Goal: Transaction & Acquisition: Download file/media

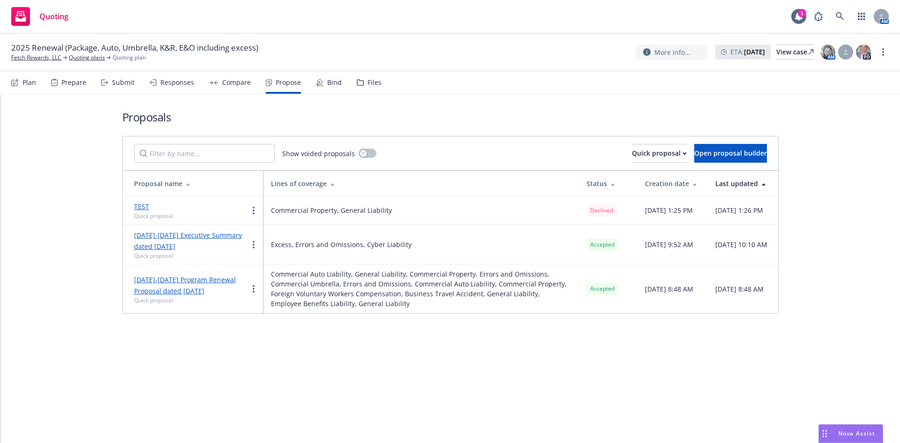
click at [464, 401] on div "Proposals Show voided proposals Quick proposal Open proposal builder Proposal n…" at bounding box center [450, 268] width 900 height 349
click at [38, 60] on link "Fetch Rewards, LLC" at bounding box center [36, 57] width 50 height 8
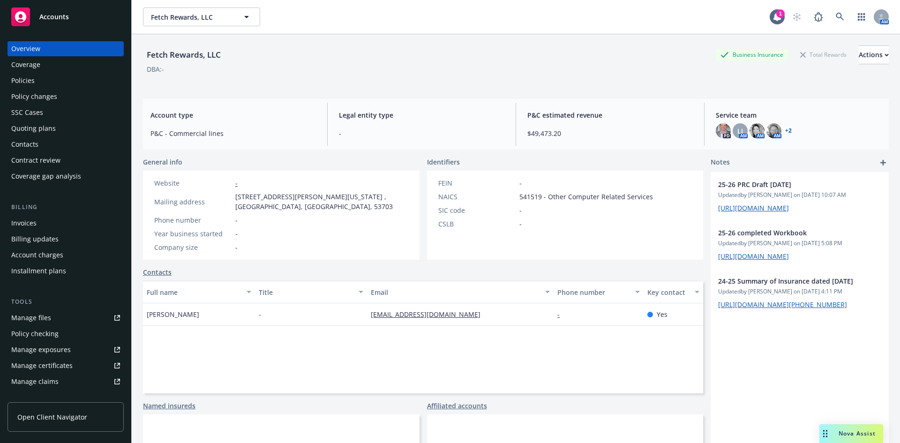
click at [56, 368] on div "Manage certificates" at bounding box center [41, 365] width 61 height 15
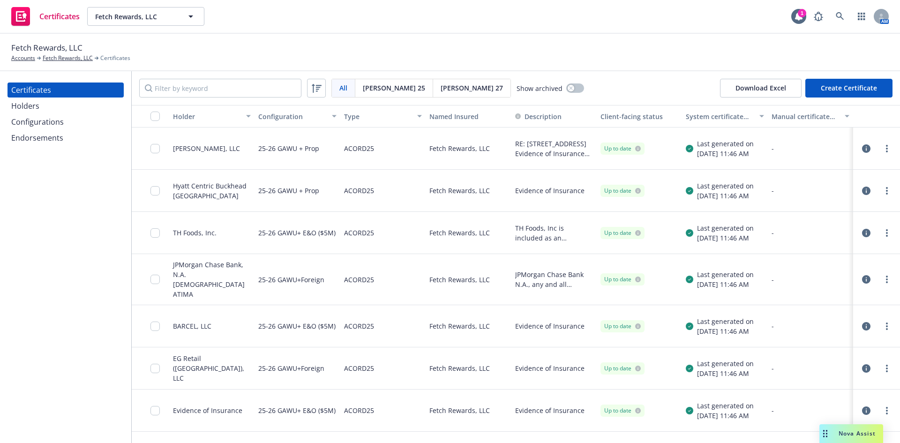
click at [840, 88] on button "Create Certificate" at bounding box center [849, 88] width 87 height 19
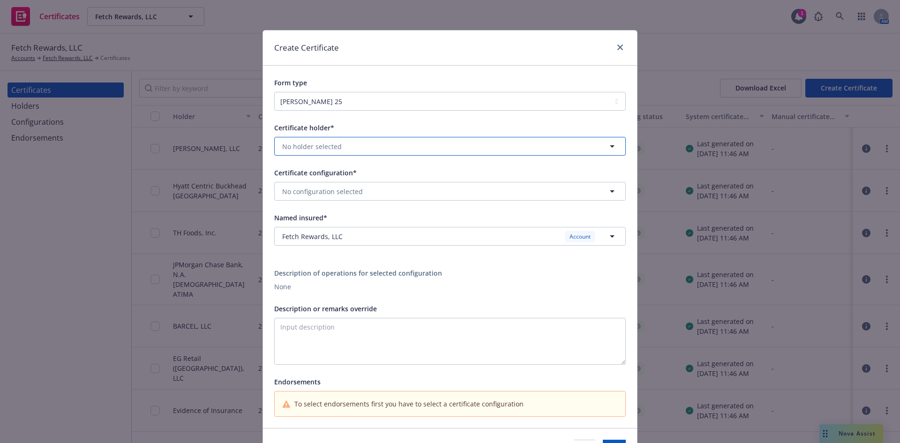
click at [317, 143] on span "No holder selected" at bounding box center [312, 147] width 60 height 10
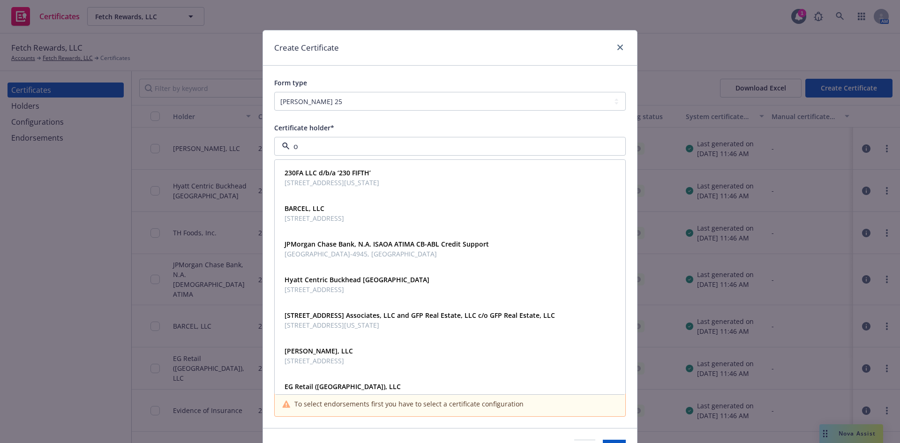
type input "ob"
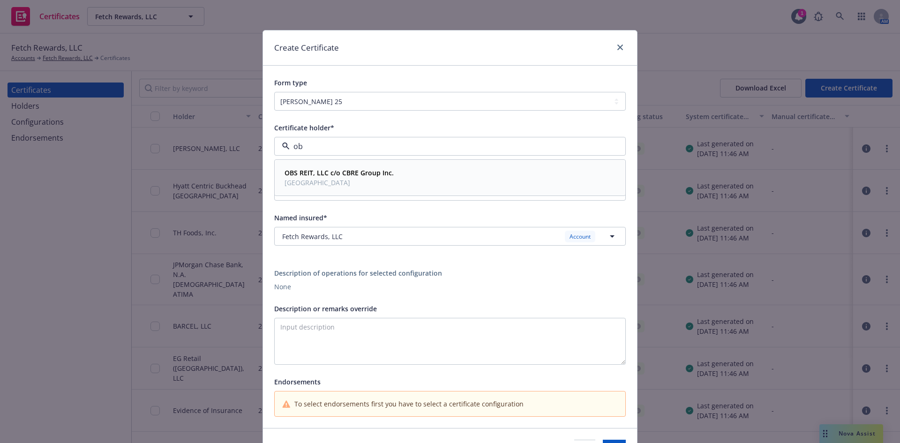
click at [325, 175] on strong "OBS REIT, LLC c/o CBRE Group Inc." at bounding box center [339, 172] width 109 height 9
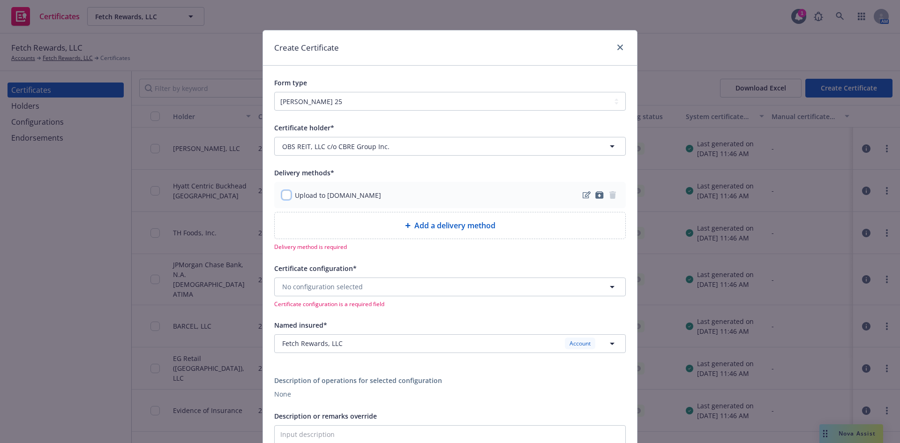
click at [283, 196] on input "checkbox" at bounding box center [286, 194] width 9 height 9
checkbox input "true"
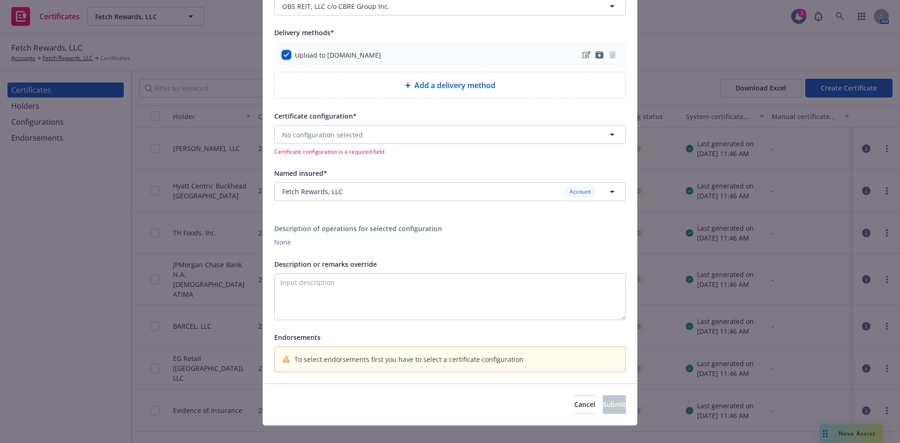
scroll to position [141, 0]
click at [365, 138] on button "No configuration selected" at bounding box center [450, 134] width 352 height 19
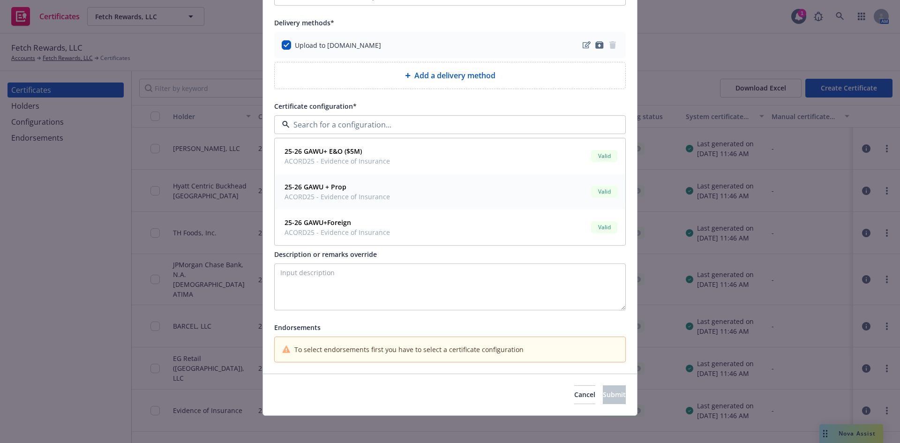
scroll to position [153, 0]
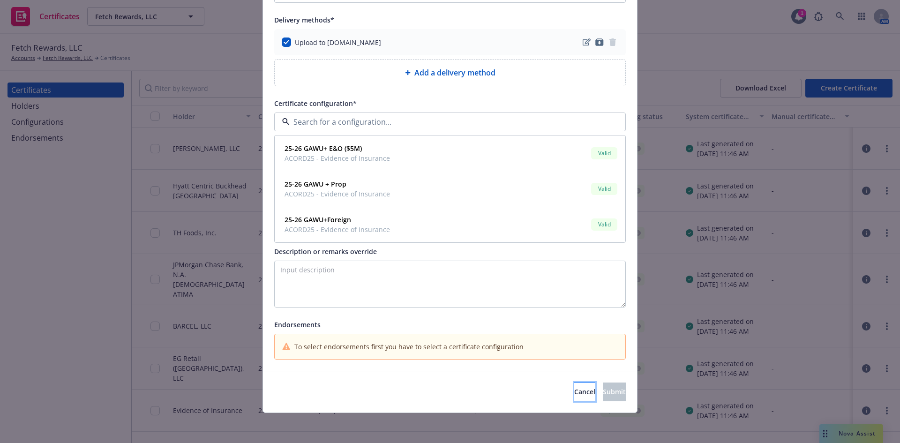
click at [574, 393] on span "Cancel" at bounding box center [584, 391] width 21 height 9
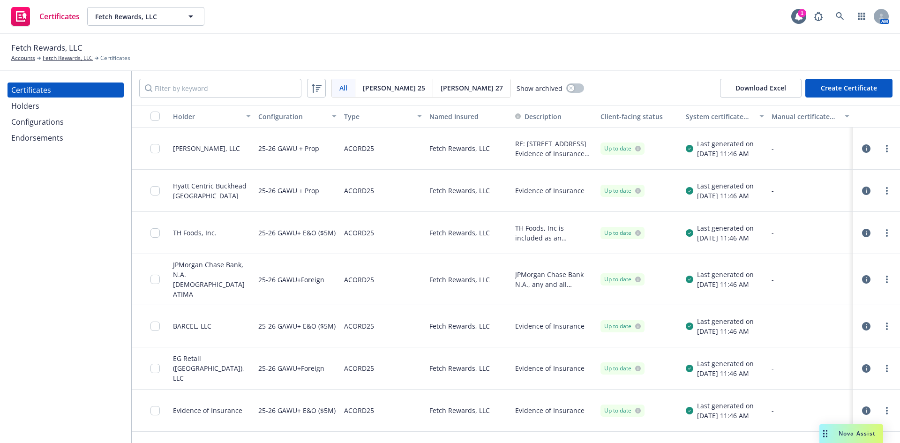
click at [45, 121] on div "Configurations" at bounding box center [37, 121] width 53 height 15
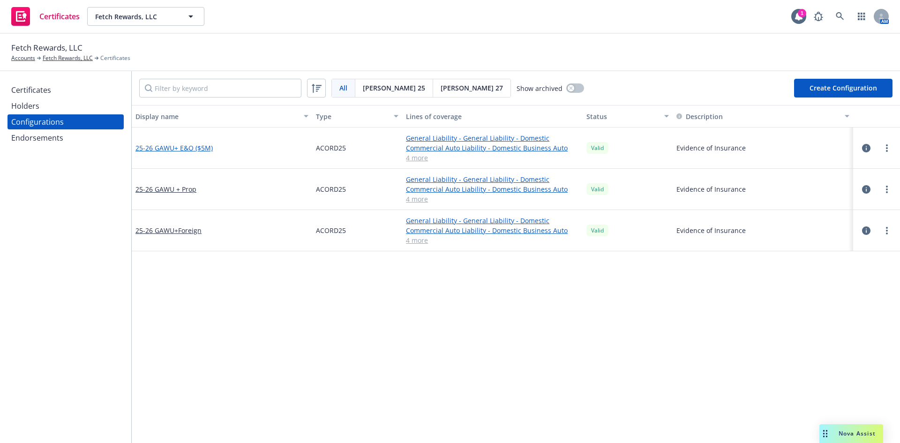
click at [196, 151] on link "25-26 GAWU+ E&O ($5M)" at bounding box center [174, 148] width 77 height 10
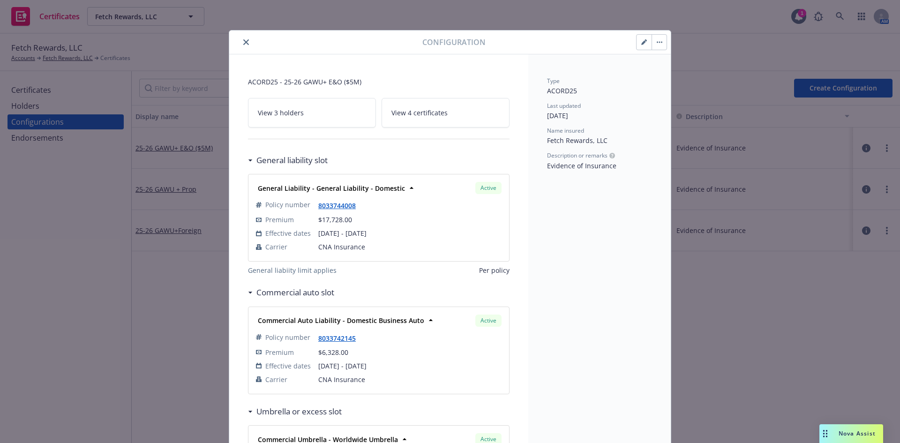
click at [642, 42] on icon "button" at bounding box center [644, 42] width 5 height 5
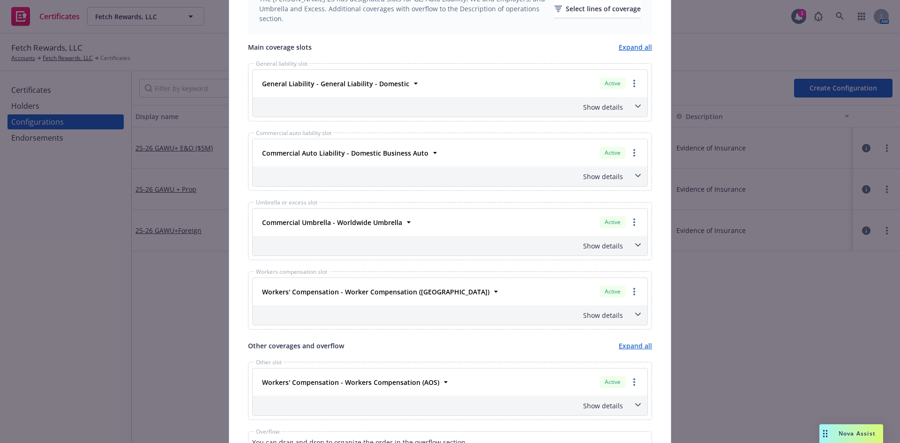
scroll to position [563, 0]
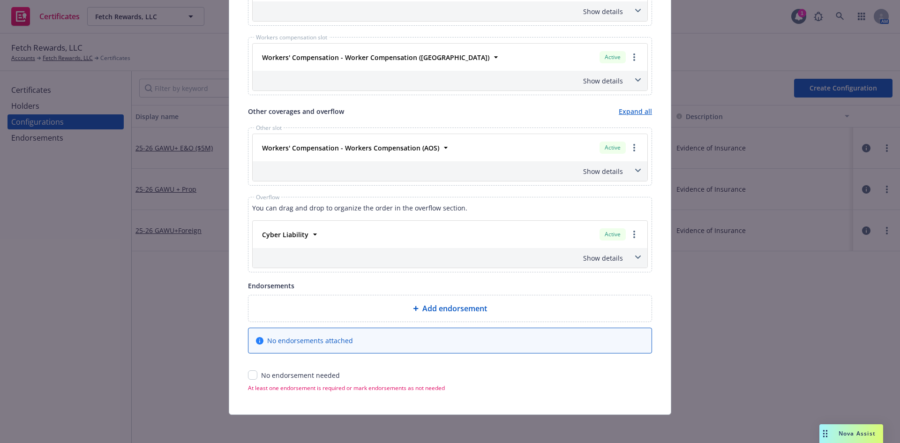
click at [636, 253] on span at bounding box center [638, 257] width 15 height 15
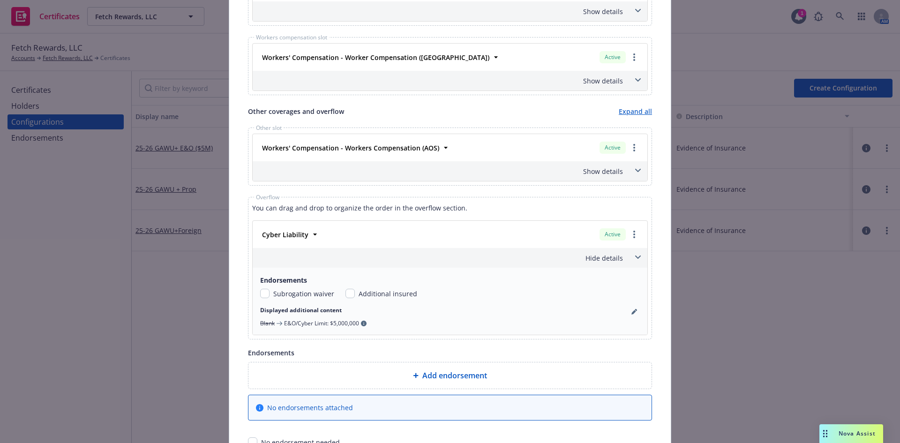
click at [636, 260] on span at bounding box center [638, 257] width 15 height 15
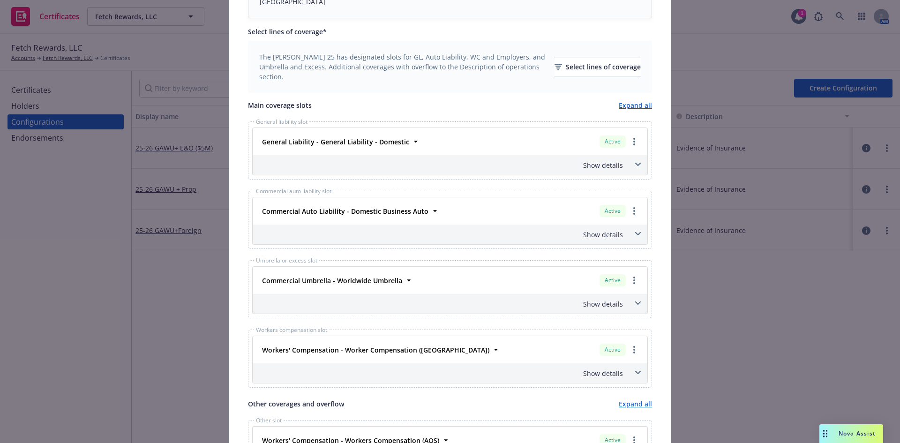
scroll to position [236, 0]
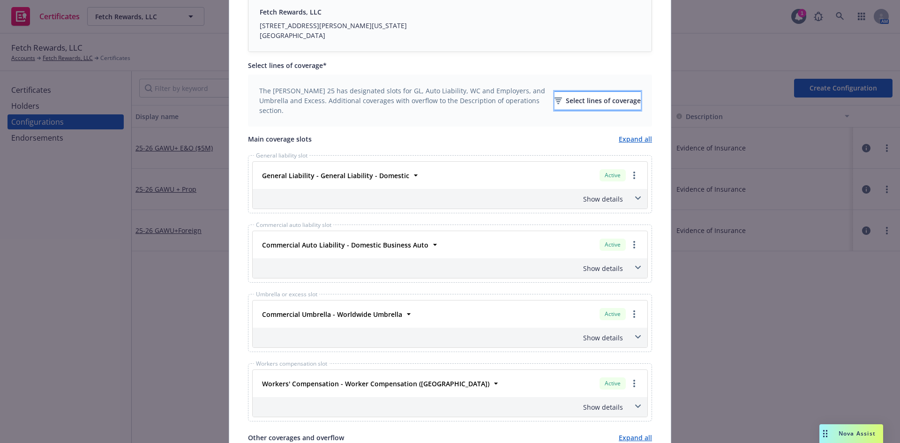
click at [611, 104] on div "Select lines of coverage" at bounding box center [598, 101] width 86 height 18
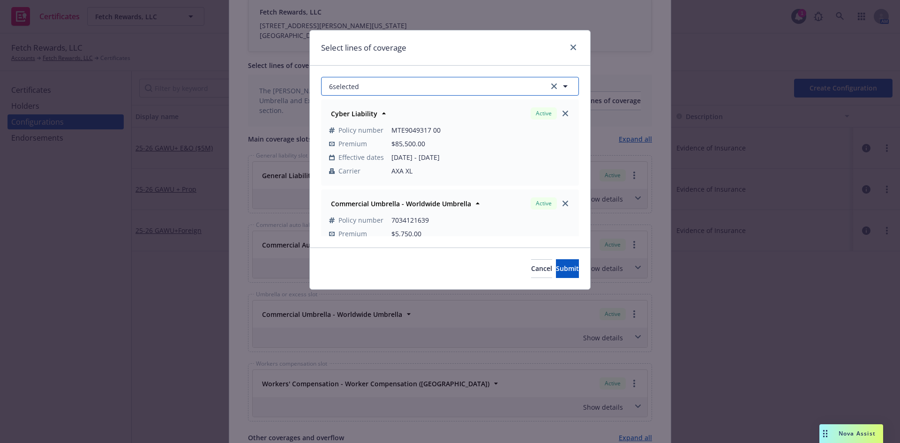
click at [416, 82] on button "6 selected" at bounding box center [450, 86] width 258 height 19
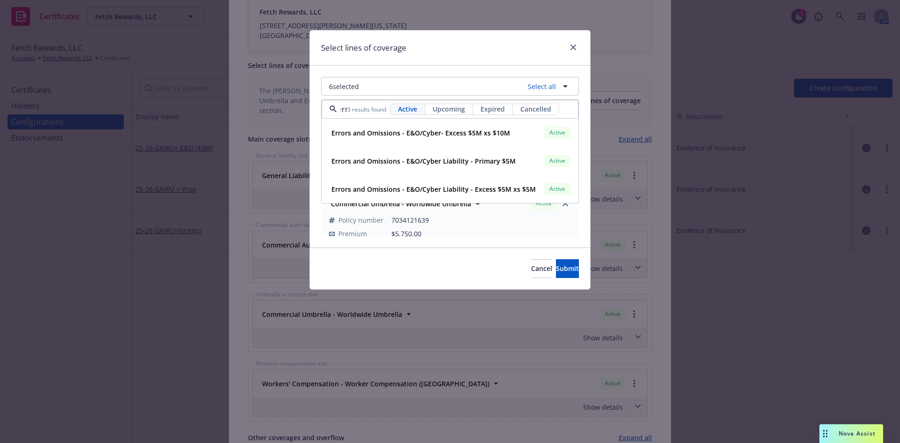
scroll to position [0, 3]
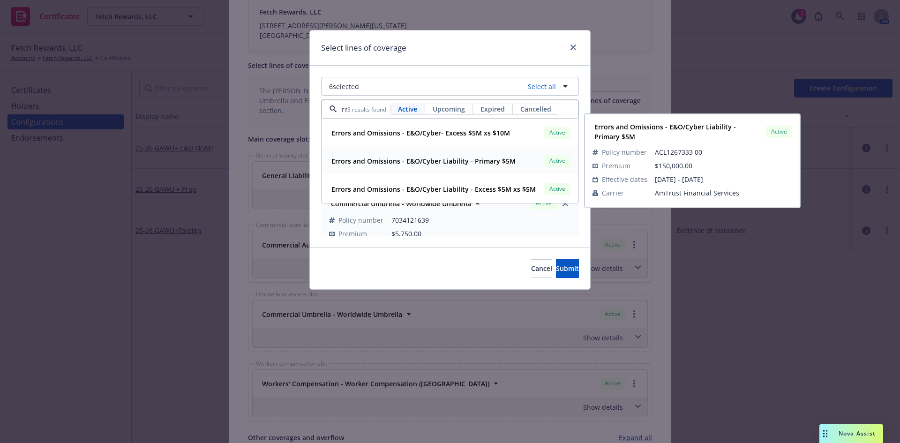
click at [480, 164] on strong "Errors and Omissions - E&O/Cyber Liability - Primary $5M" at bounding box center [424, 161] width 184 height 9
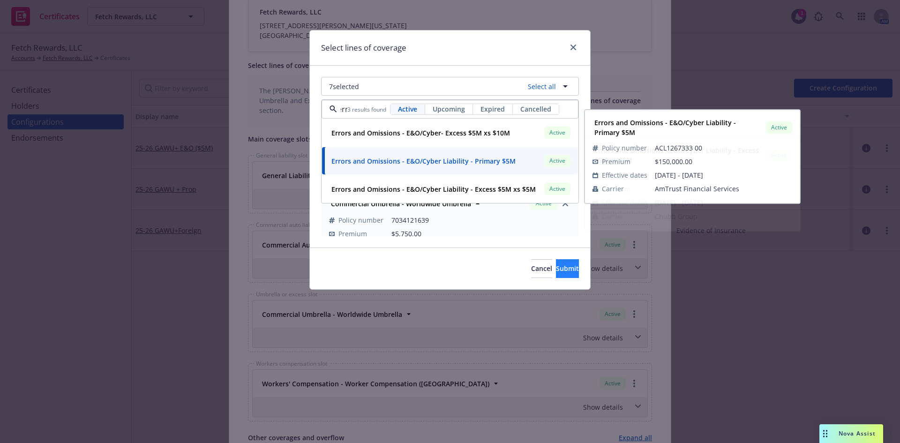
type input "err"
click at [556, 264] on button "Submit" at bounding box center [567, 268] width 23 height 19
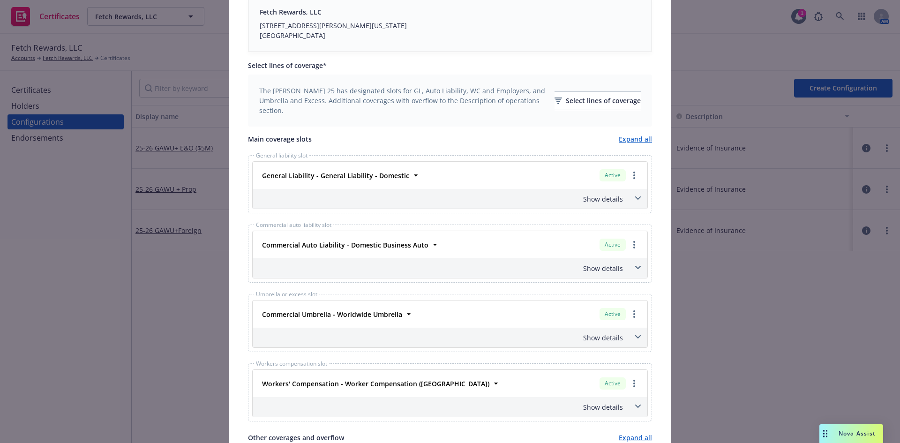
scroll to position [518, 0]
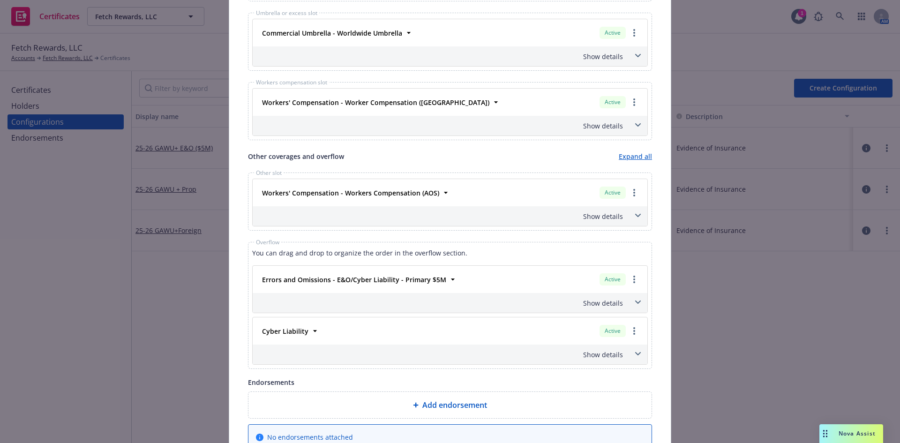
click at [637, 355] on icon at bounding box center [638, 354] width 6 height 4
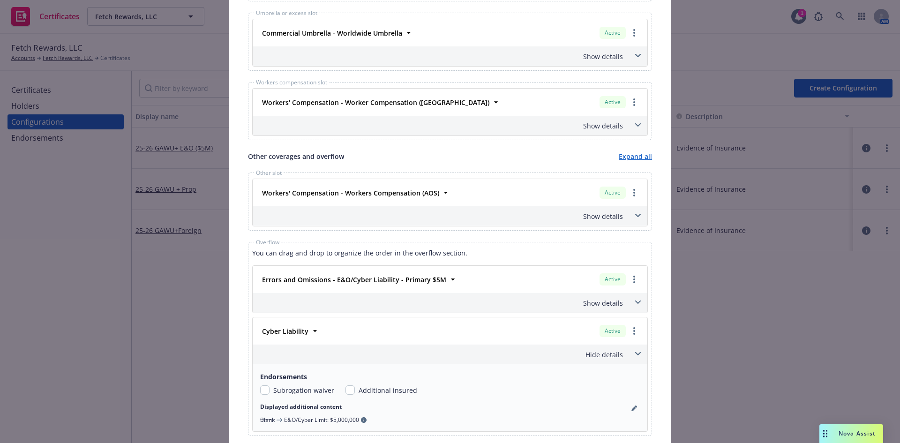
click at [638, 299] on span at bounding box center [638, 302] width 15 height 15
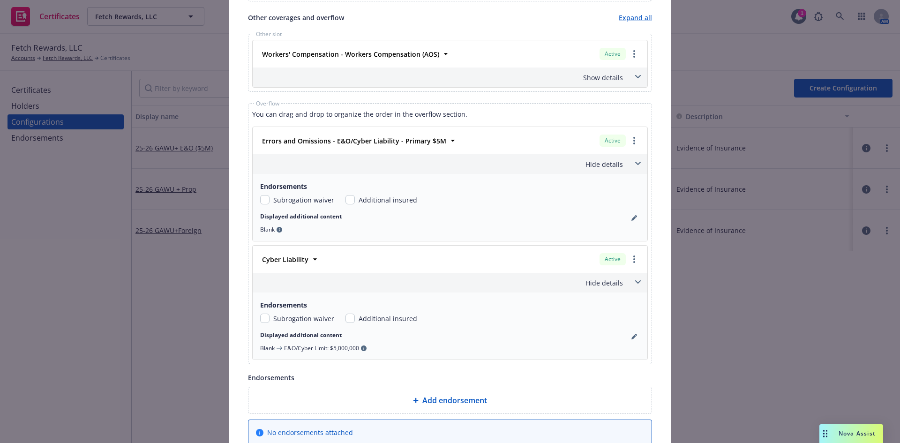
scroll to position [658, 0]
click at [634, 336] on icon "pencil" at bounding box center [635, 335] width 6 height 6
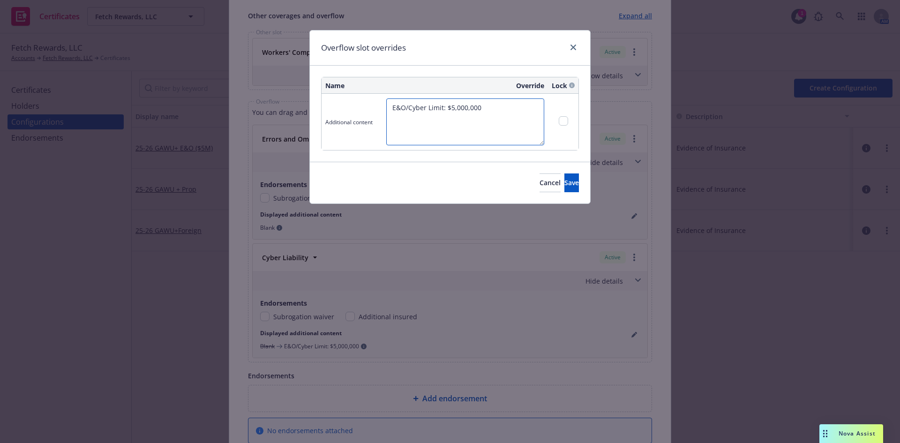
drag, startPoint x: 495, startPoint y: 111, endPoint x: 285, endPoint y: 99, distance: 209.9
click at [285, 99] on div "Overflow slot overrides Name Override Lock Additional content E&O/Cyber Limit: …" at bounding box center [450, 221] width 900 height 443
click at [565, 176] on button "Save" at bounding box center [572, 183] width 15 height 19
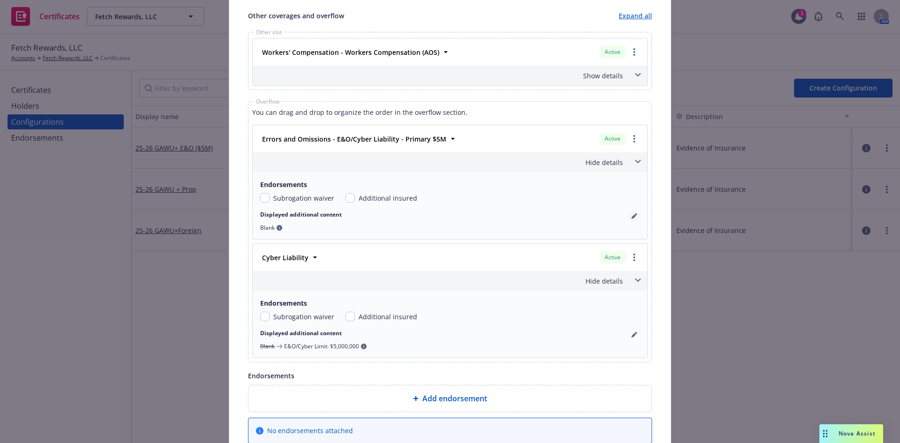
click at [632, 218] on icon "pencil" at bounding box center [634, 216] width 5 height 5
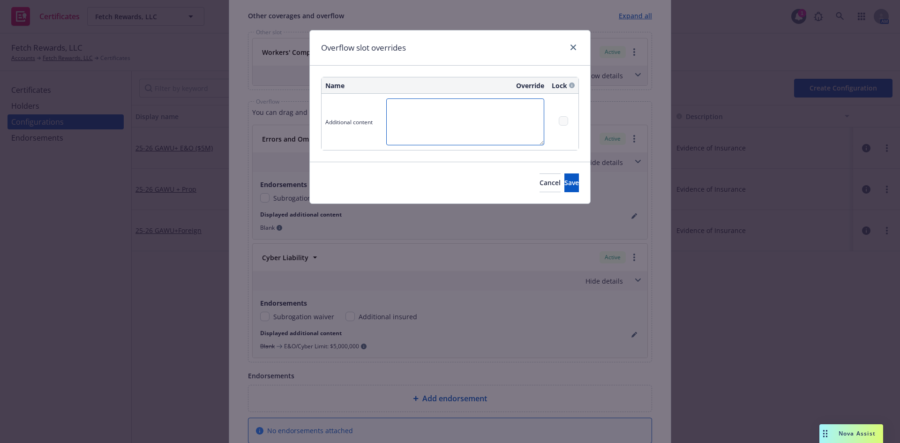
click at [456, 114] on textarea at bounding box center [465, 121] width 158 height 47
paste textarea "E&O/Cyber Limit: $5,000,000"
type textarea "E&O/Cyber Limit: $5,000,000"
click at [565, 189] on button "Save" at bounding box center [572, 183] width 15 height 19
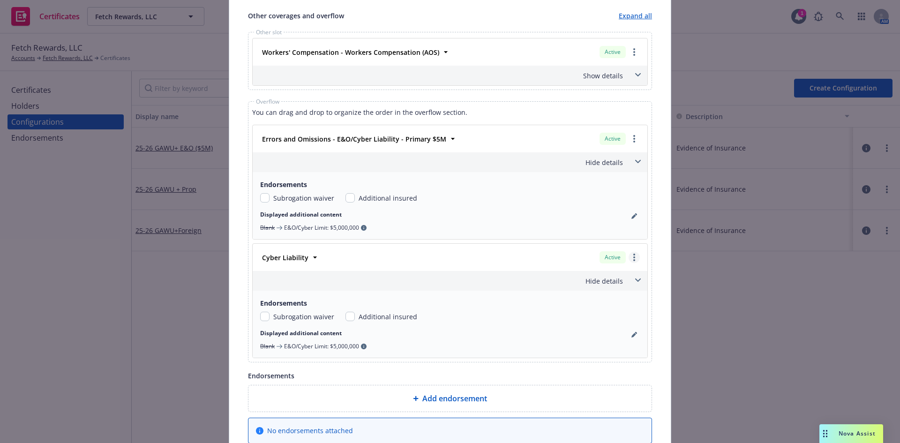
click at [634, 259] on icon "more" at bounding box center [635, 258] width 2 height 8
click at [596, 277] on link "Remove this LOC" at bounding box center [588, 276] width 101 height 19
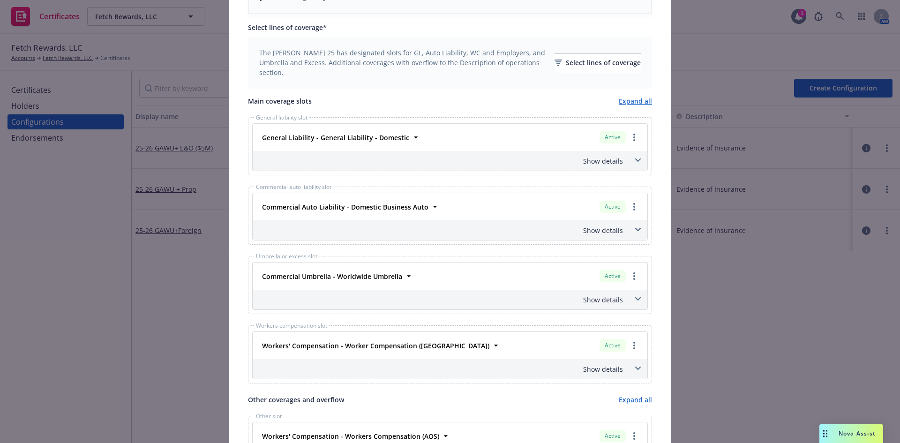
scroll to position [210, 0]
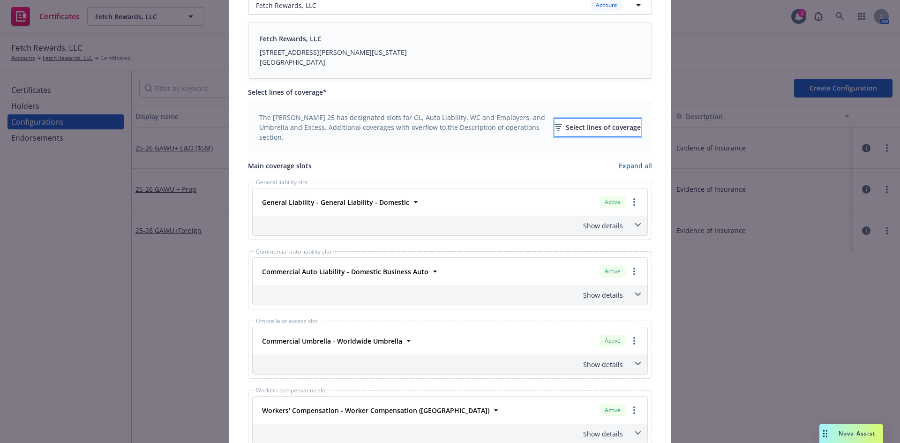
click at [608, 128] on div "Select lines of coverage" at bounding box center [598, 128] width 86 height 18
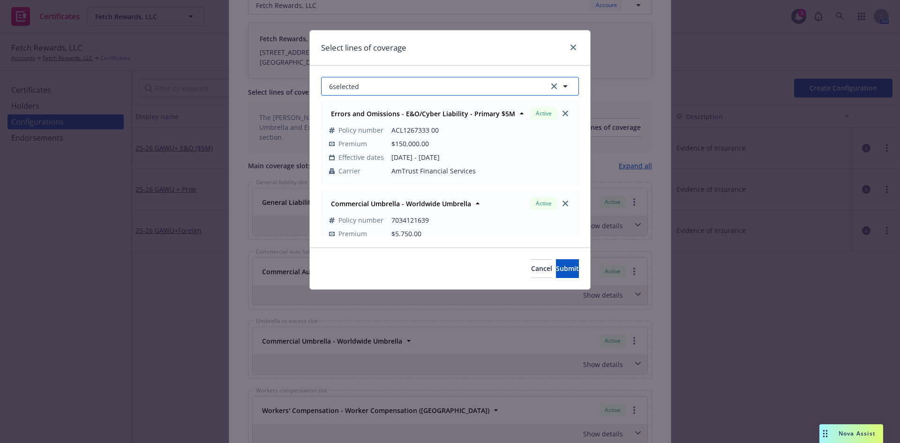
click at [415, 90] on button "6 selected" at bounding box center [450, 86] width 258 height 19
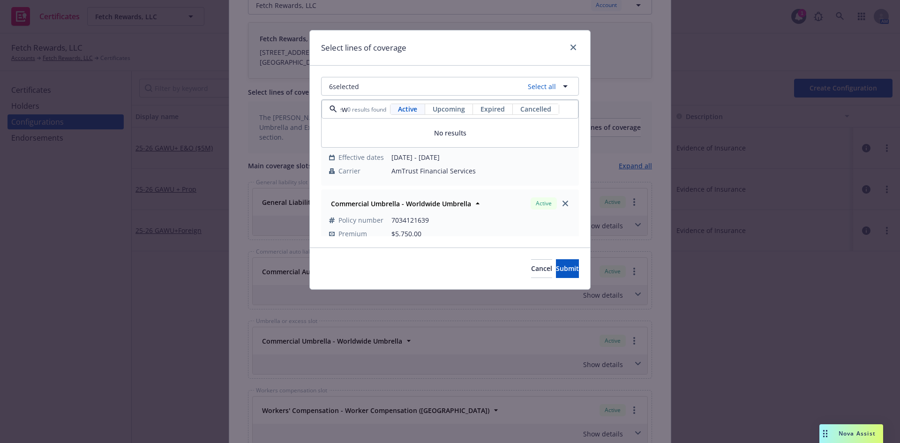
scroll to position [0, 3]
type input "e"
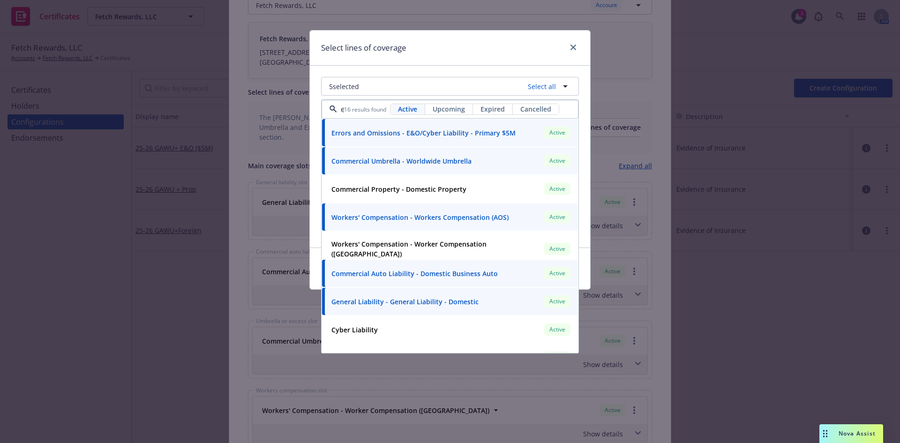
scroll to position [0, 3]
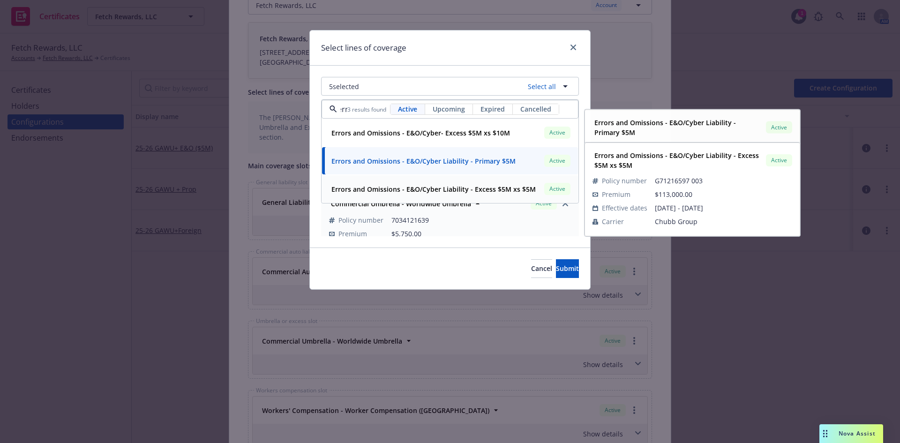
click at [488, 189] on strong "Errors and Omissions - E&O/Cyber Liability - Excess $5M xs $5M" at bounding box center [434, 189] width 204 height 9
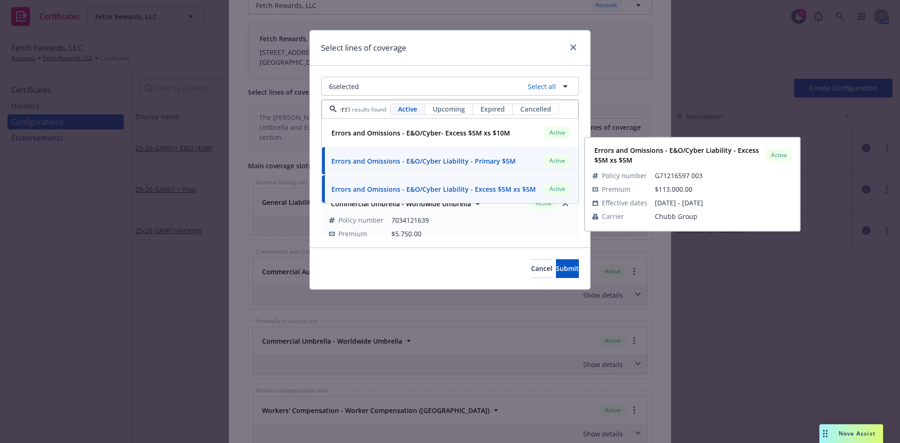
click at [415, 141] on div "Errors and Omissions - E&O/Cyber- Excess $5M xs $10M Active" at bounding box center [450, 133] width 245 height 16
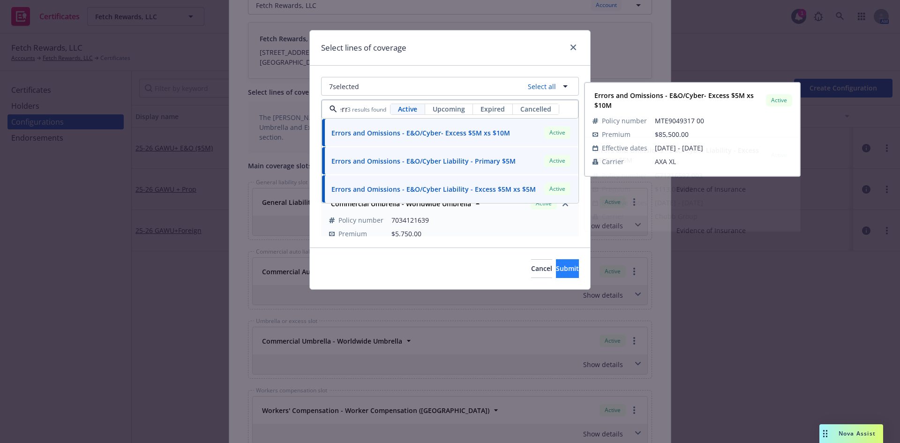
type input "err"
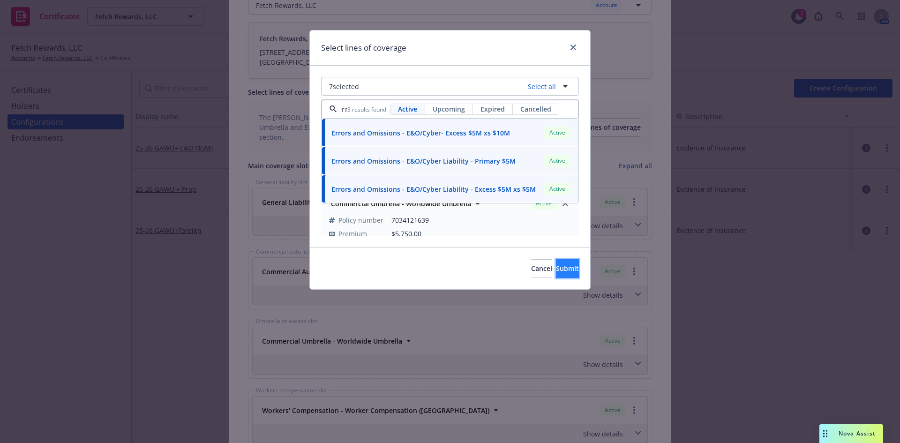
click at [556, 269] on button "Submit" at bounding box center [567, 268] width 23 height 19
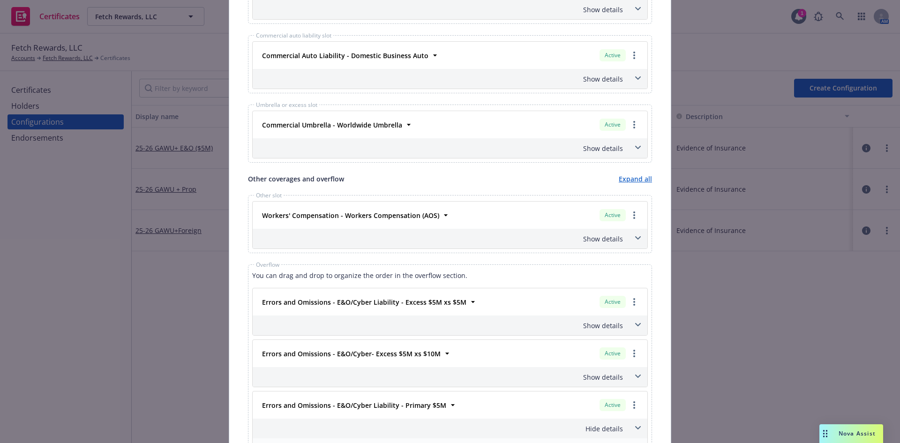
scroll to position [585, 0]
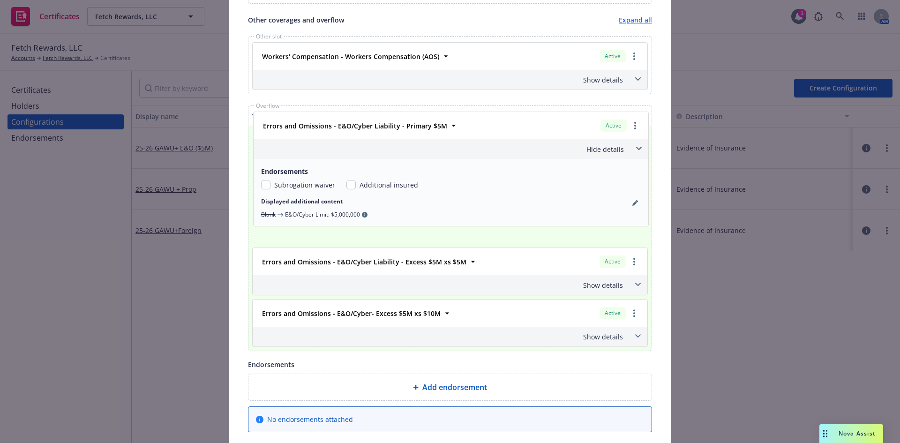
drag, startPoint x: 632, startPoint y: 246, endPoint x: 636, endPoint y: 123, distance: 123.4
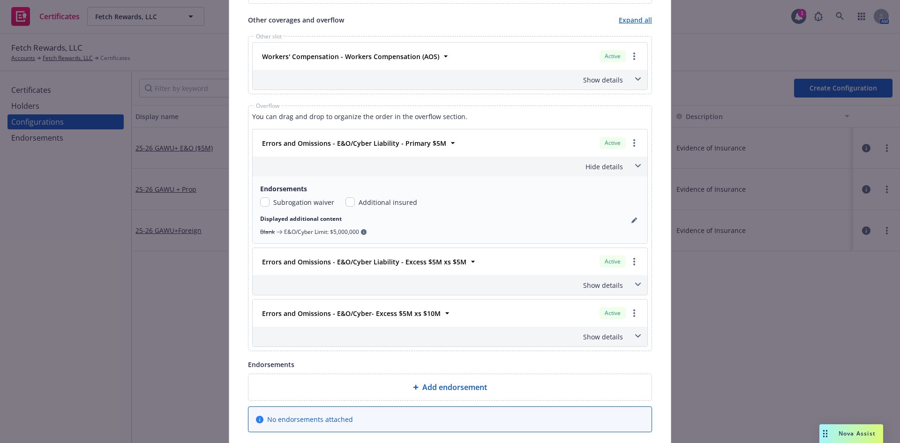
click at [638, 286] on span at bounding box center [638, 284] width 15 height 15
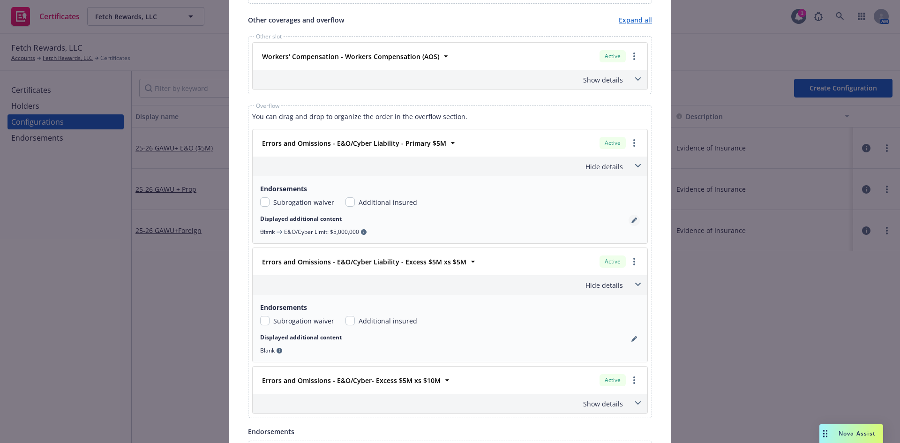
click at [634, 220] on icon "pencil" at bounding box center [635, 221] width 6 height 6
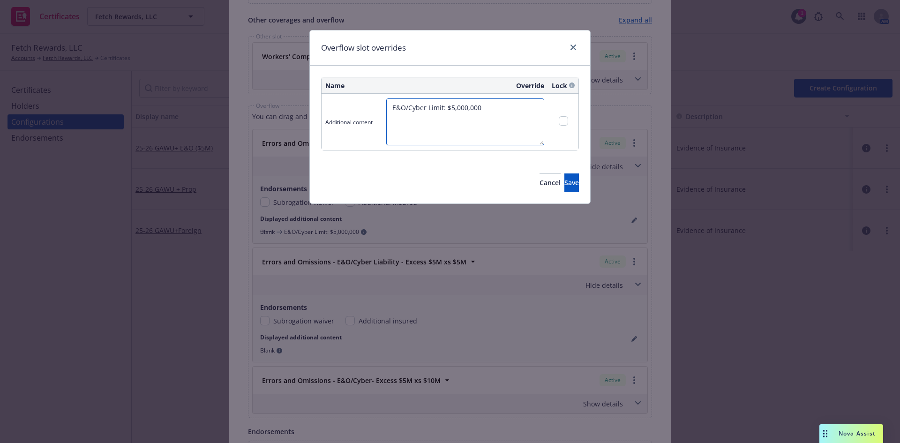
drag, startPoint x: 496, startPoint y: 121, endPoint x: 282, endPoint y: 96, distance: 215.8
click at [296, 99] on div "Overflow slot overrides Name Override Lock Additional content E&O/Cyber Limit: …" at bounding box center [450, 221] width 900 height 443
click at [565, 182] on span "Save" at bounding box center [572, 182] width 15 height 9
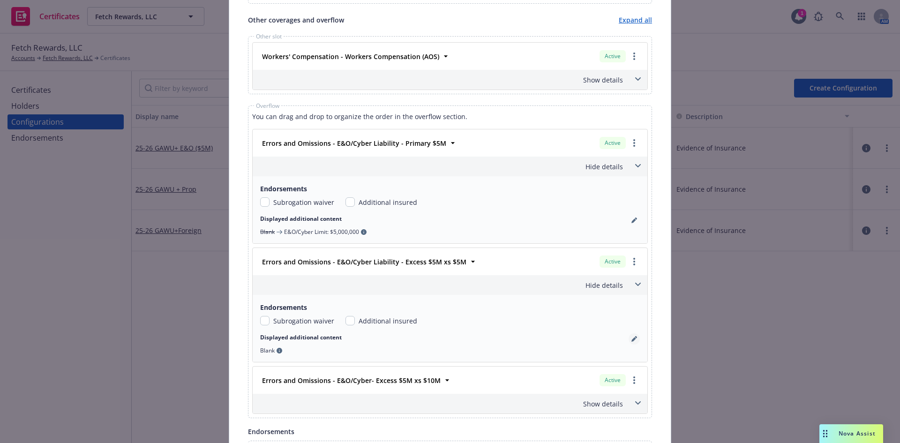
click at [632, 340] on icon "pencil" at bounding box center [634, 339] width 5 height 5
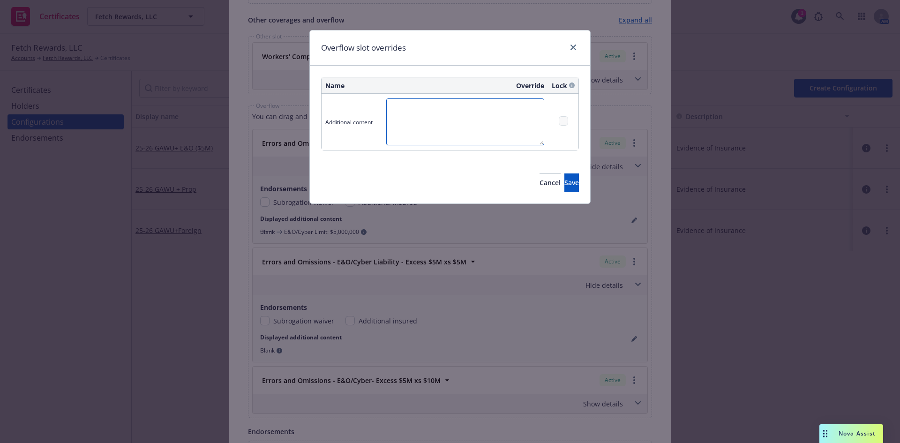
click at [456, 118] on textarea at bounding box center [465, 121] width 158 height 47
paste textarea "E&O/Cyber Limit: $5,000,000"
drag, startPoint x: 531, startPoint y: 118, endPoint x: 312, endPoint y: 98, distance: 219.9
click at [324, 102] on tr "Additional content E&O/Cyber Limit: $5,000,000 xs $5,000,000" at bounding box center [450, 122] width 257 height 56
type textarea "E&O/Cyber Limit: $5,000,000 xs $5,000,000"
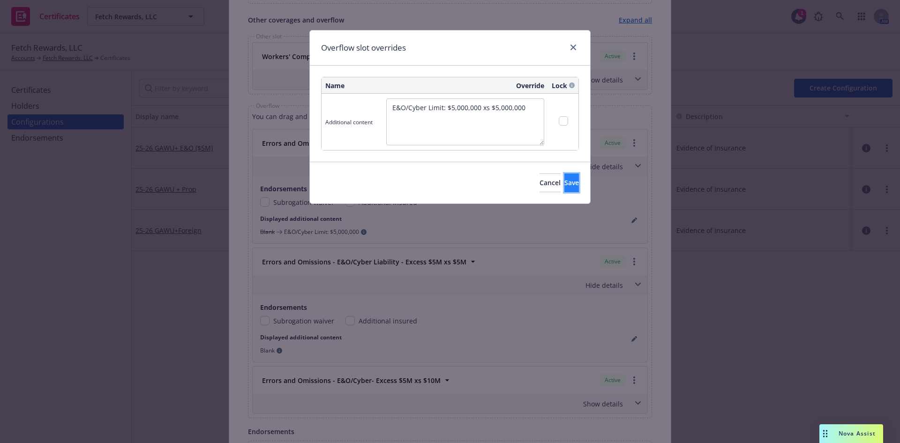
click at [566, 183] on button "Save" at bounding box center [572, 183] width 15 height 19
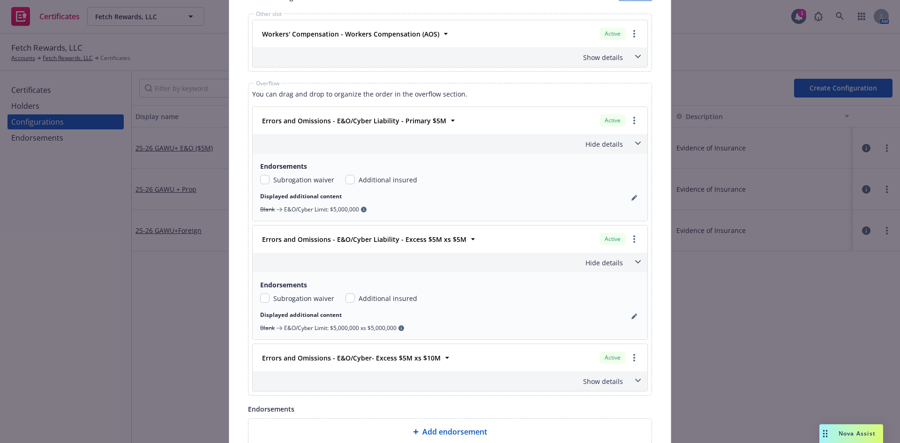
scroll to position [679, 0]
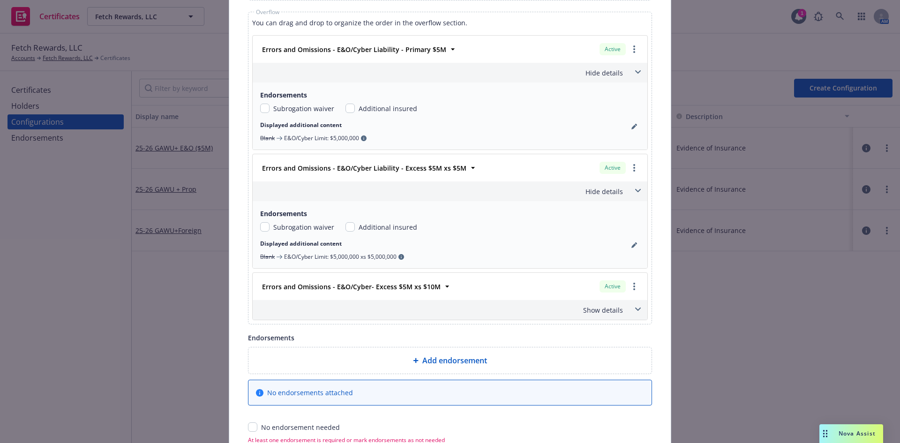
click at [632, 309] on span at bounding box center [638, 309] width 15 height 15
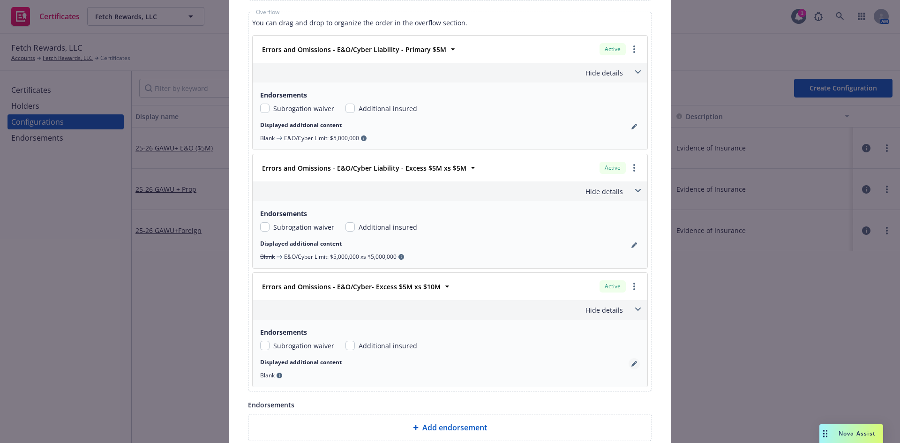
click at [632, 368] on link "pencil" at bounding box center [634, 363] width 11 height 11
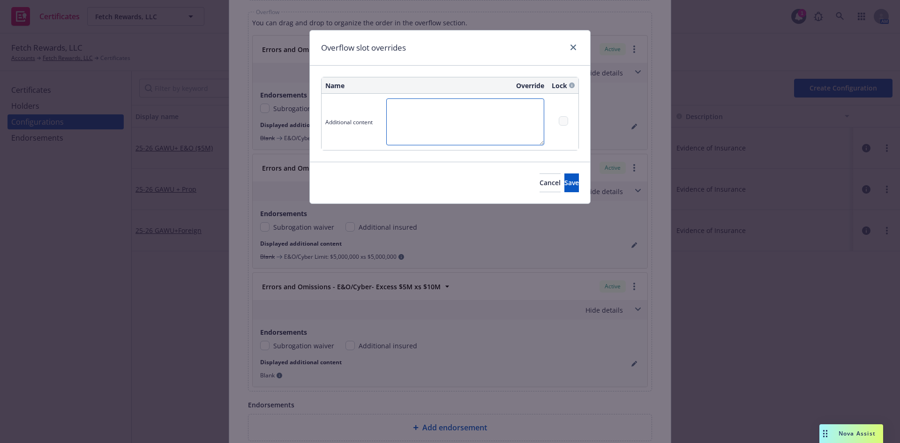
click at [424, 113] on textarea at bounding box center [465, 121] width 158 height 47
paste textarea "E&O/Cyber Limit: $5,000,000 xs $5,000,000"
click at [496, 110] on textarea "E&O/Cyber Limit: $5,000,000 xs $5,000,000" at bounding box center [465, 121] width 158 height 47
type textarea "E&O/Cyber Limit: $5,000,000 xs $10,000,000"
click at [565, 184] on span "Save" at bounding box center [572, 182] width 15 height 9
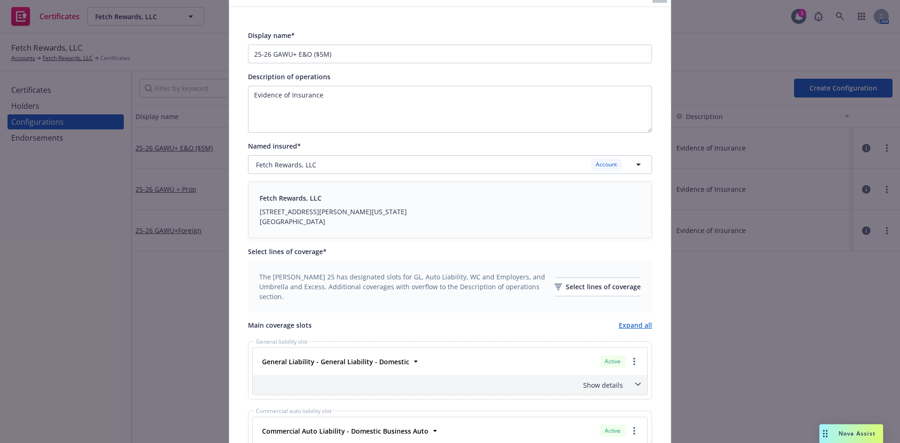
scroll to position [0, 0]
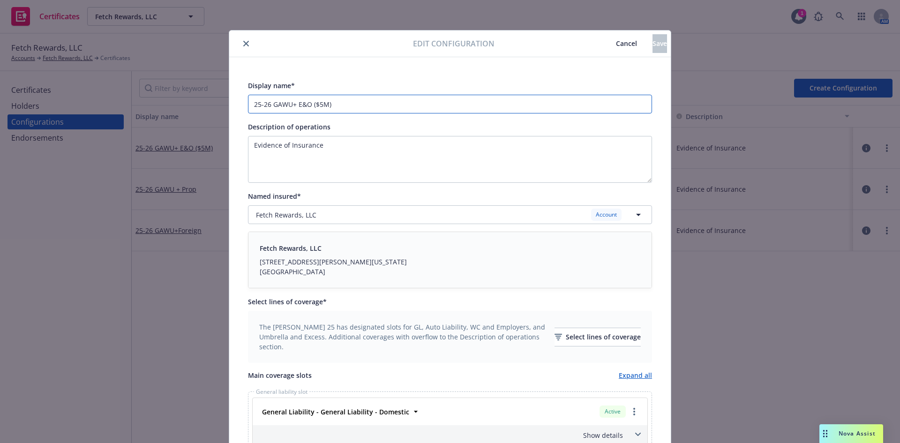
click at [319, 106] on input "25-26 GAWU+ E&O ($5M)" at bounding box center [450, 104] width 404 height 19
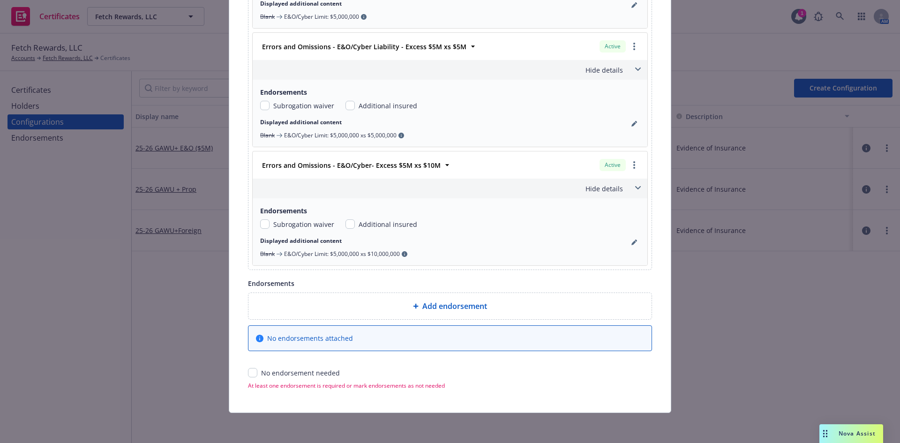
type input "25-26 GAWU+ E&O ($15M)"
click at [249, 373] on input "checkbox" at bounding box center [252, 372] width 9 height 9
checkbox input "true"
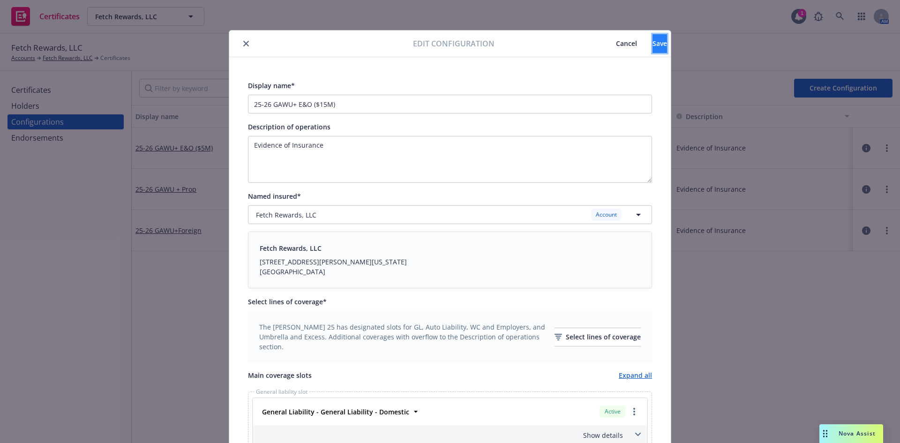
click at [653, 45] on span "Save" at bounding box center [660, 43] width 15 height 9
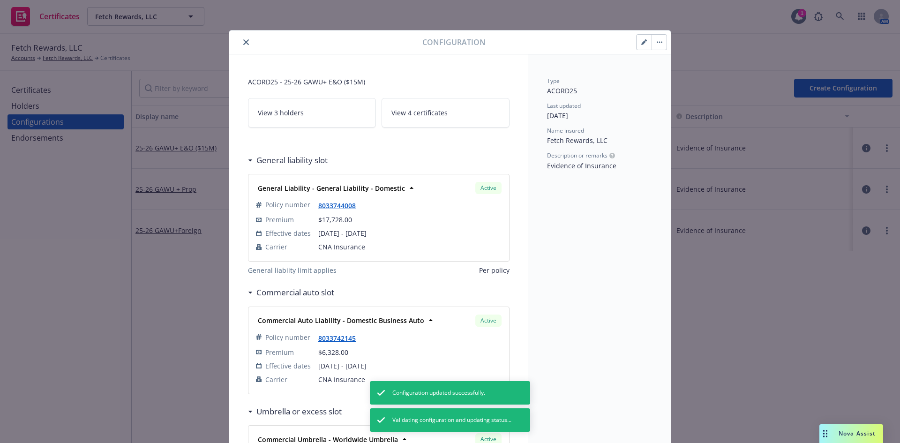
click at [243, 44] on icon "close" at bounding box center [246, 42] width 6 height 6
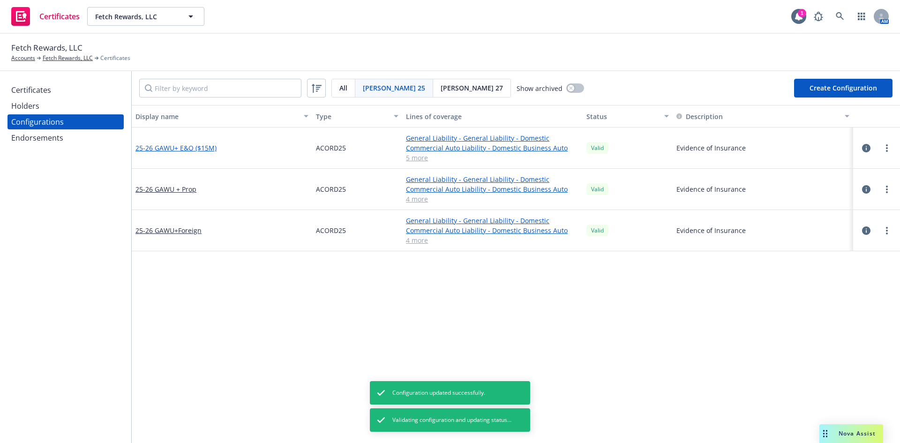
click at [159, 147] on link "25-26 GAWU+ E&O ($15M)" at bounding box center [176, 148] width 81 height 10
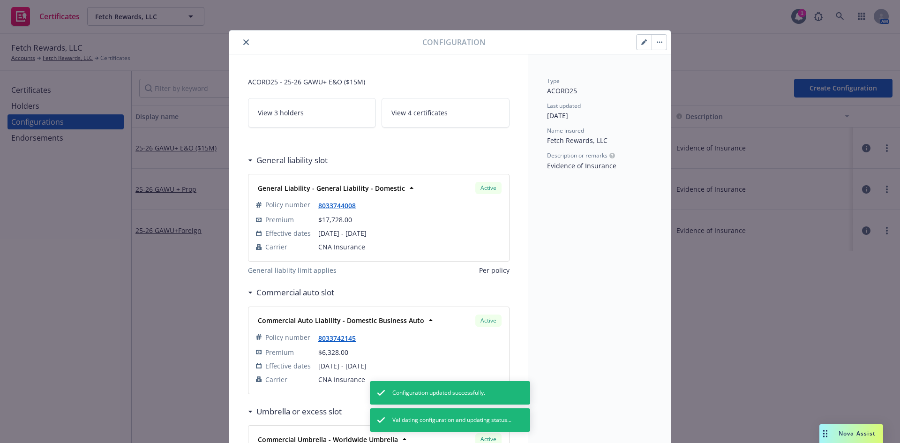
click at [426, 112] on span "View 4 certificates" at bounding box center [420, 113] width 56 height 10
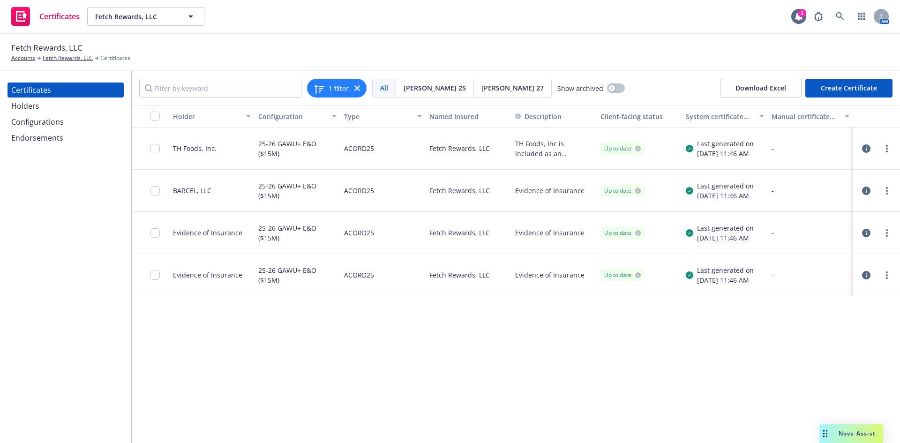
click at [864, 274] on icon "button" at bounding box center [866, 275] width 8 height 8
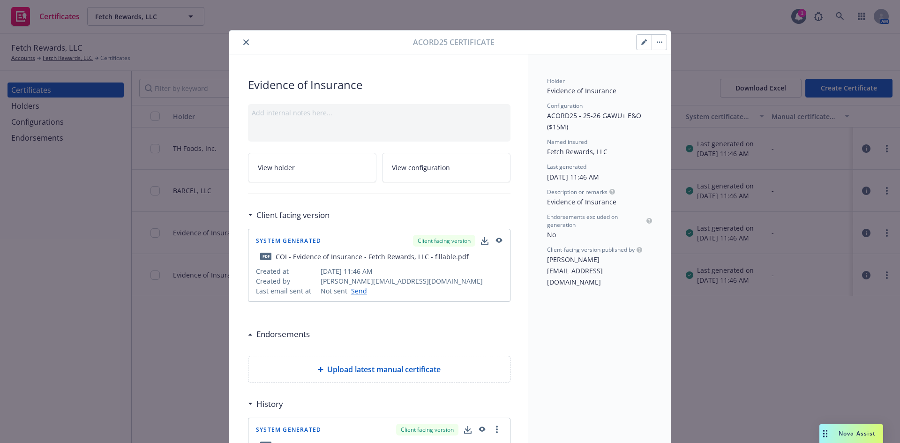
click at [642, 45] on icon "button" at bounding box center [645, 42] width 6 height 6
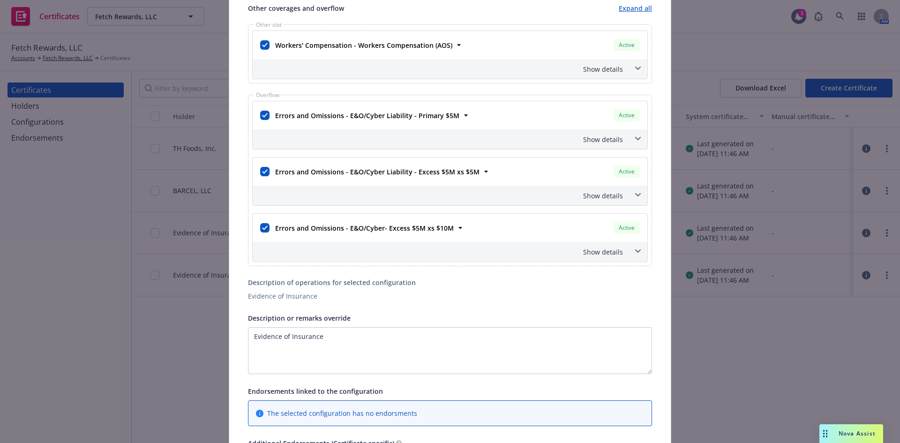
scroll to position [422, 0]
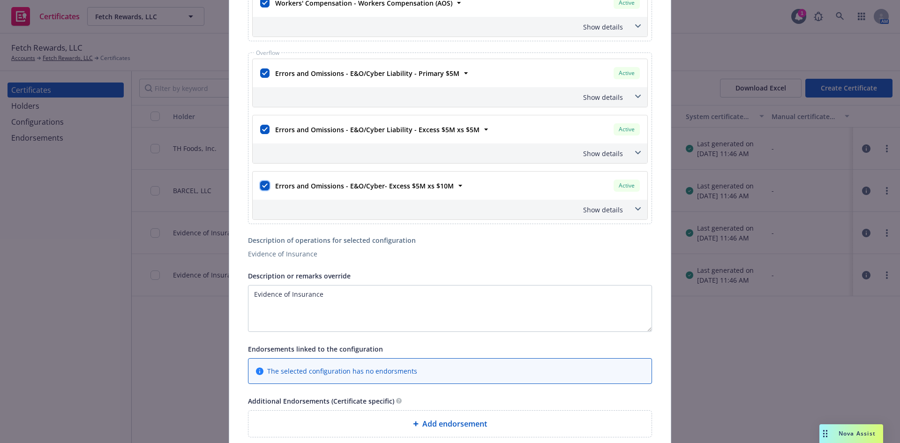
click at [260, 185] on input "checkbox" at bounding box center [264, 185] width 9 height 9
checkbox input "false"
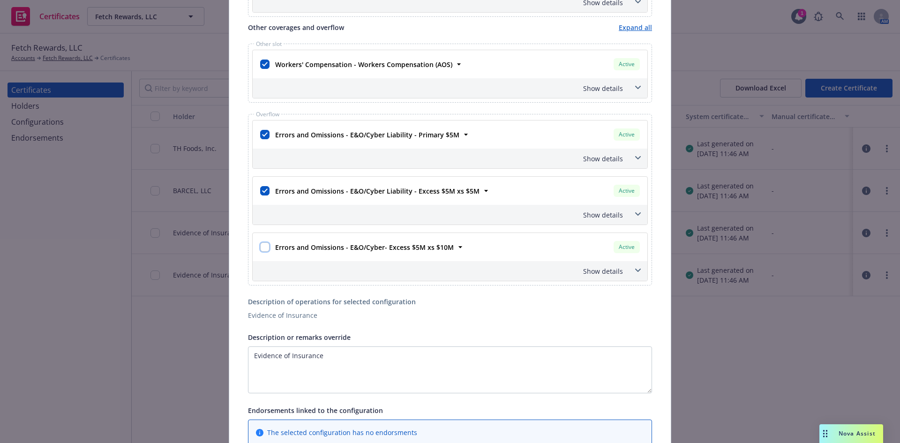
scroll to position [375, 0]
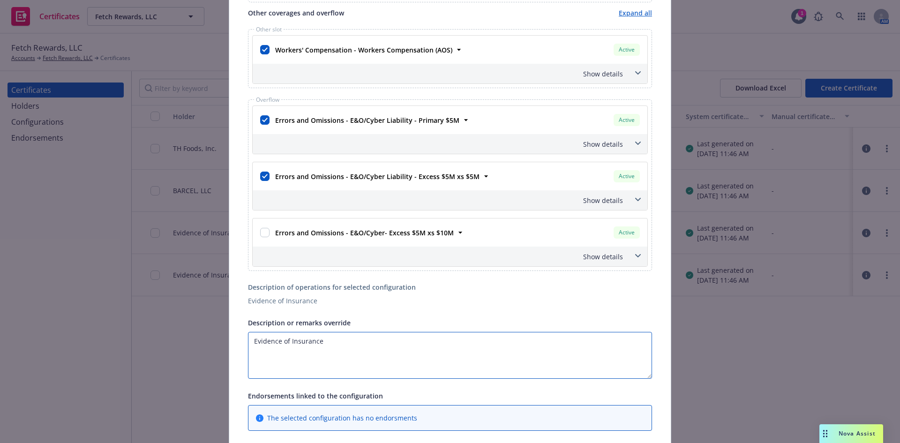
click at [330, 343] on textarea "Evidence of Insurance" at bounding box center [450, 355] width 404 height 47
drag, startPoint x: 211, startPoint y: 349, endPoint x: 150, endPoint y: 340, distance: 61.5
click at [171, 344] on div "Edit Acord25 certificate Cancel Save Certificate configuration* [object Object]…" at bounding box center [450, 221] width 900 height 443
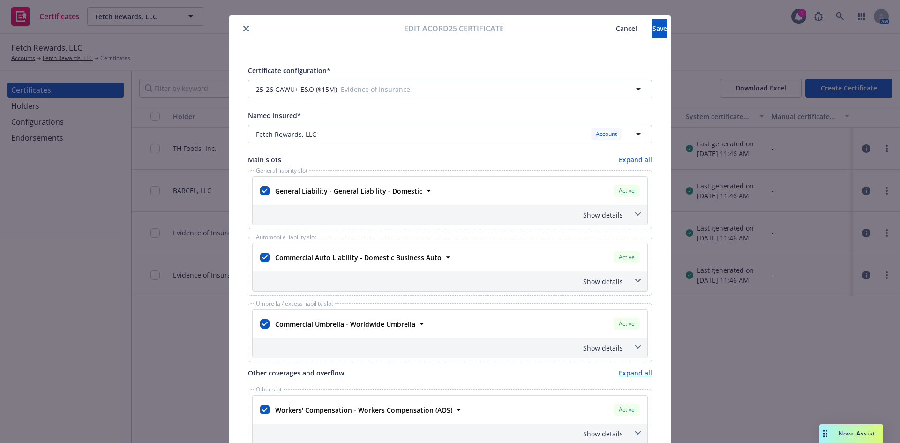
scroll to position [0, 0]
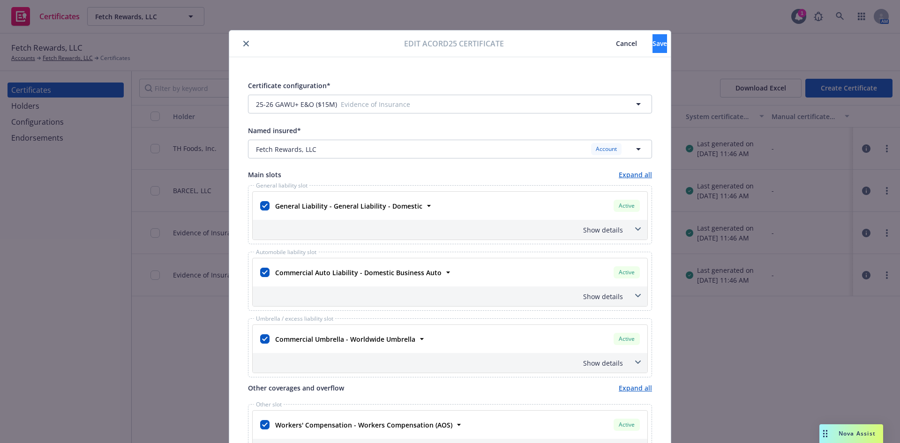
type textarea "Evidence of Insurance Including $10M E&O/Cyber"
click at [653, 42] on button "Save" at bounding box center [660, 43] width 15 height 19
checkbox input "true"
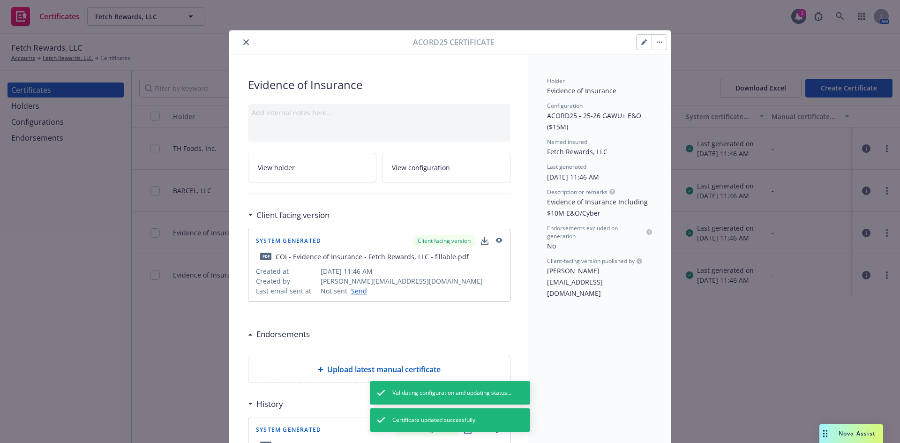
click at [243, 40] on icon "close" at bounding box center [246, 42] width 6 height 6
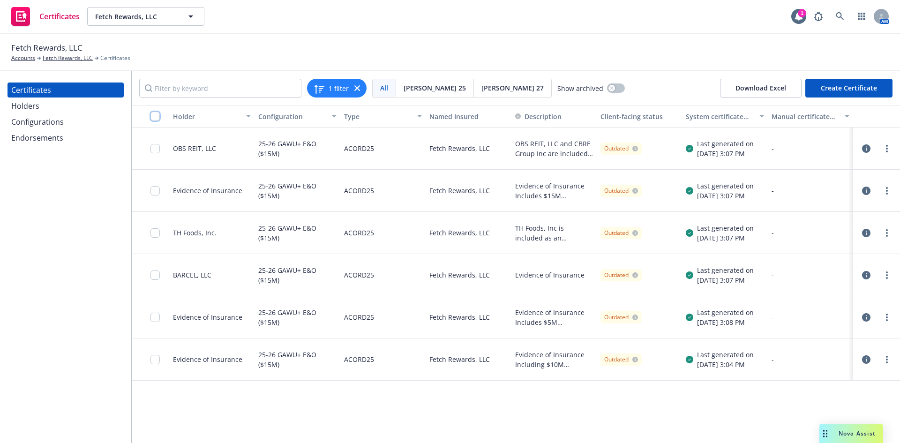
click at [155, 119] on input "checkbox" at bounding box center [155, 116] width 9 height 9
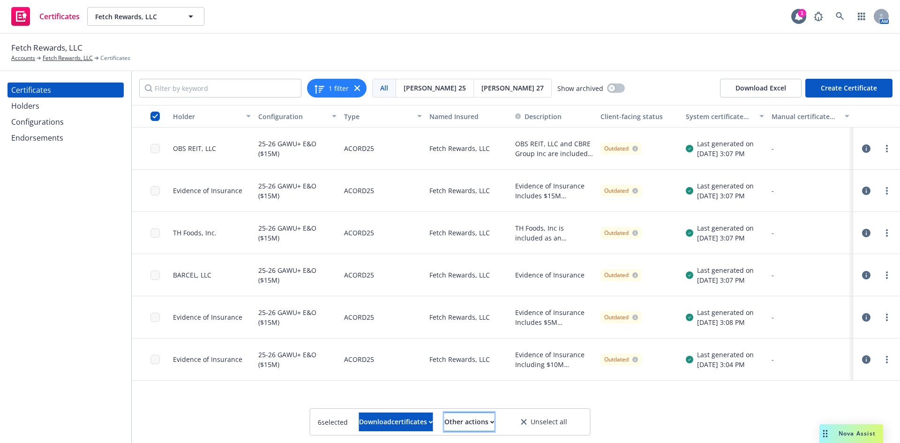
click at [481, 424] on div "Other actions" at bounding box center [470, 422] width 50 height 18
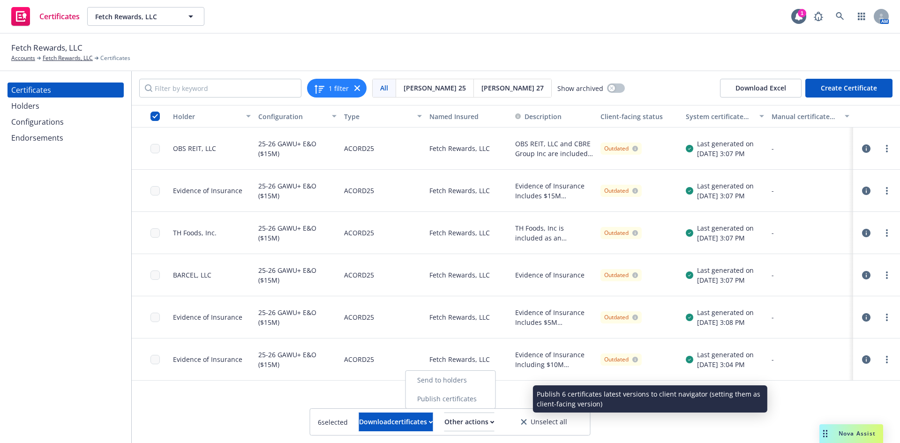
click at [477, 398] on link "Publish certificates" at bounding box center [451, 399] width 90 height 19
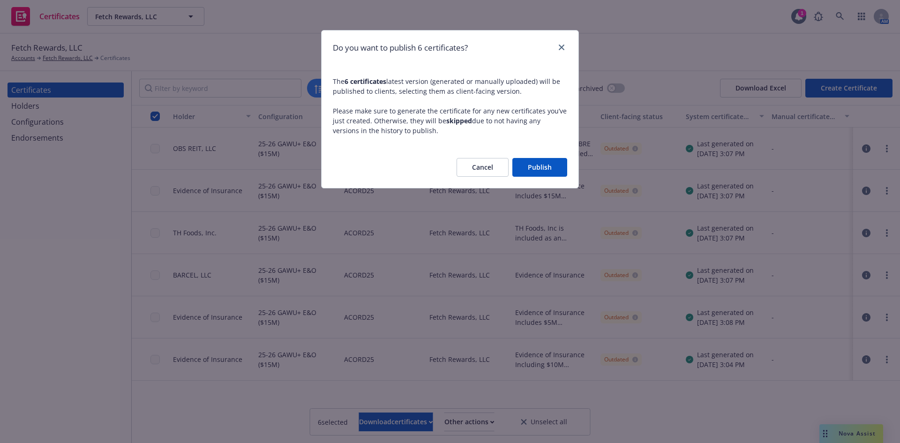
click at [550, 166] on button "Publish" at bounding box center [540, 167] width 55 height 19
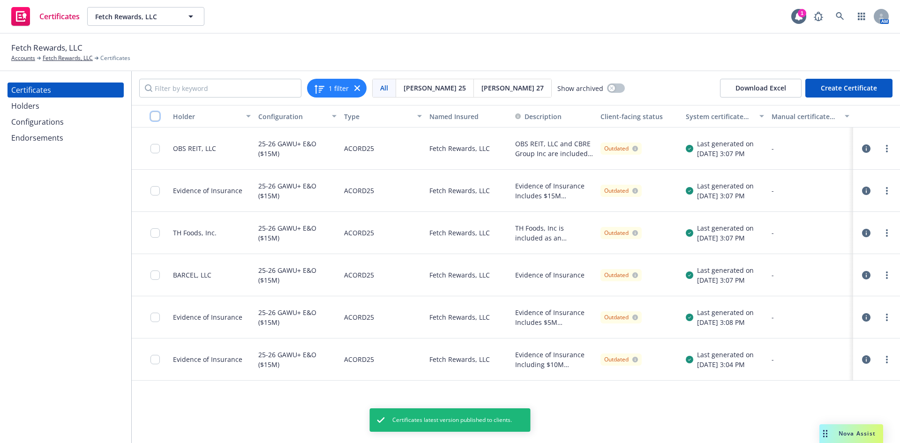
click at [151, 114] on input "checkbox" at bounding box center [155, 116] width 9 height 9
click at [359, 419] on div "Download certificates" at bounding box center [396, 422] width 74 height 18
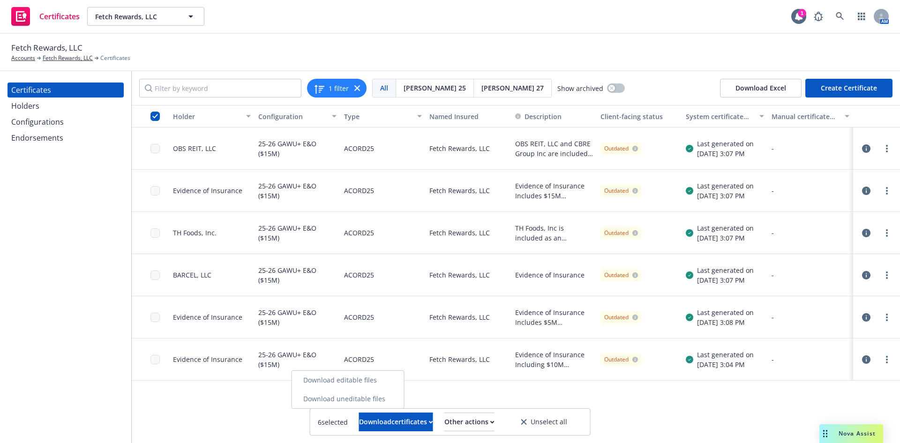
click at [389, 398] on link "Download uneditable files" at bounding box center [348, 399] width 112 height 19
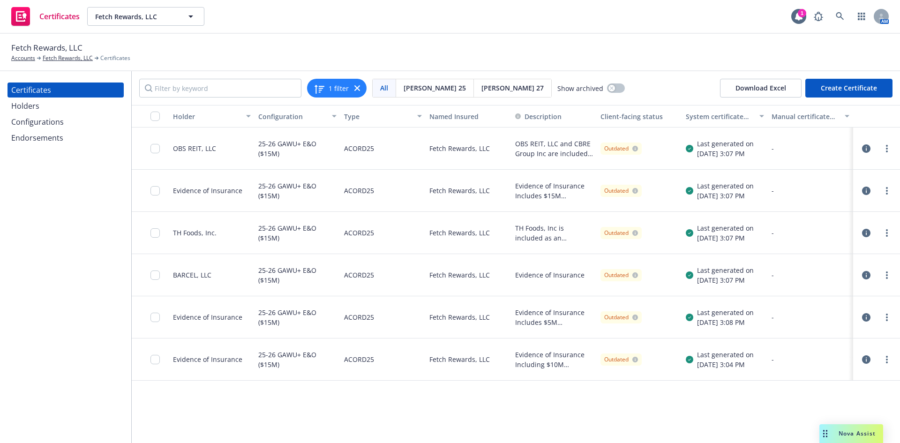
click at [150, 119] on div "button" at bounding box center [151, 116] width 30 height 9
click at [156, 118] on input "checkbox" at bounding box center [155, 116] width 9 height 9
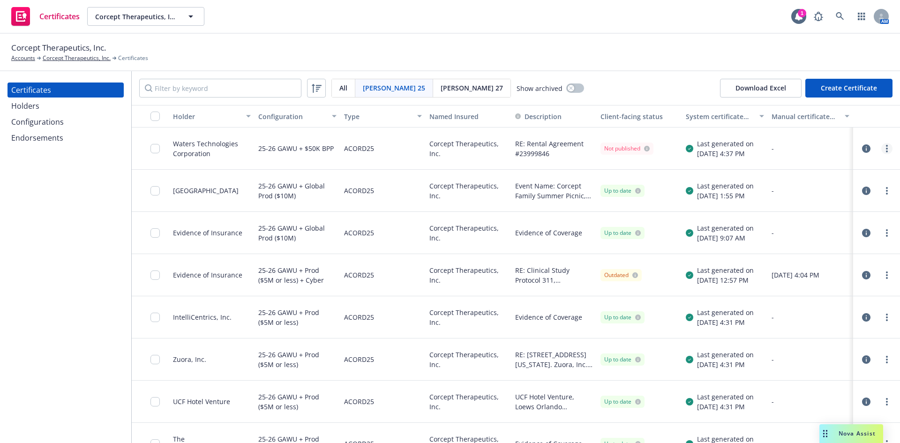
click at [886, 149] on circle "more" at bounding box center [887, 149] width 2 height 2
click at [795, 280] on link "Download uneditable generated certificate" at bounding box center [810, 280] width 150 height 19
click at [882, 151] on link "more" at bounding box center [887, 148] width 11 height 11
click at [812, 277] on link "Download uneditable generated certificate" at bounding box center [810, 280] width 150 height 19
click at [862, 150] on icon "button" at bounding box center [866, 148] width 8 height 8
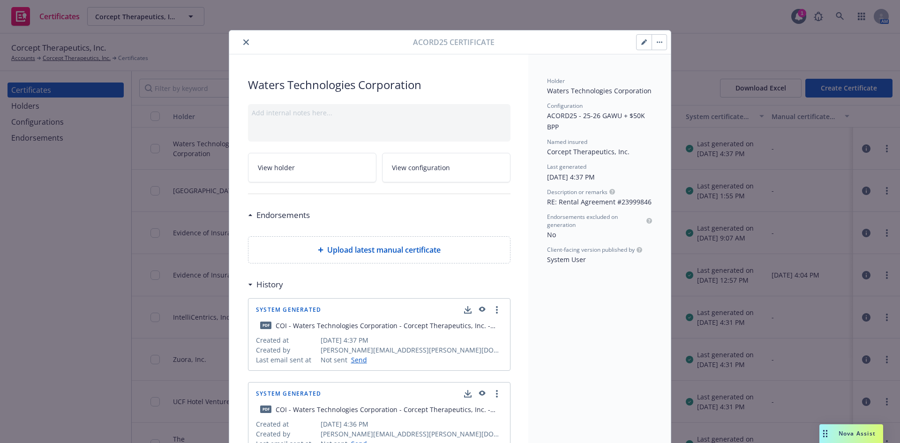
click at [643, 42] on icon "button" at bounding box center [645, 42] width 6 height 6
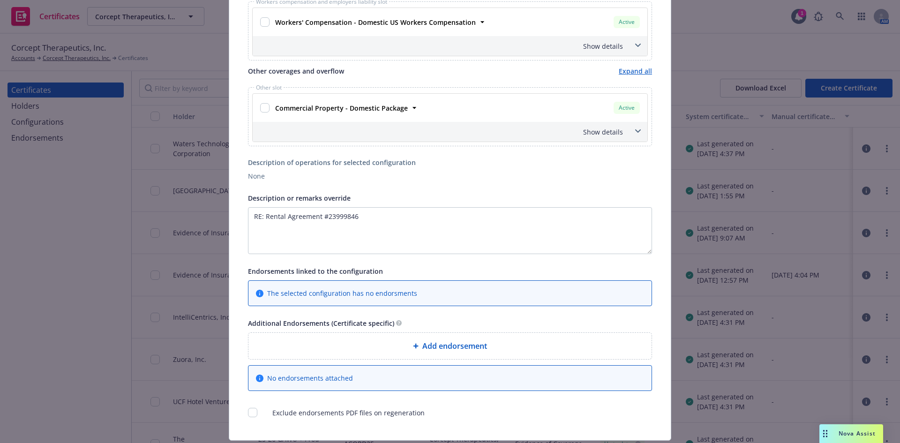
scroll to position [403, 0]
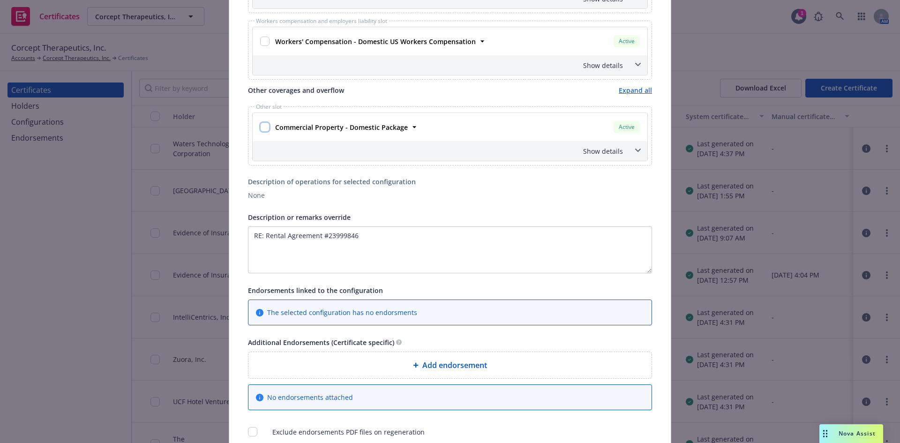
click at [262, 131] on input "checkbox" at bounding box center [264, 126] width 9 height 9
checkbox input "true"
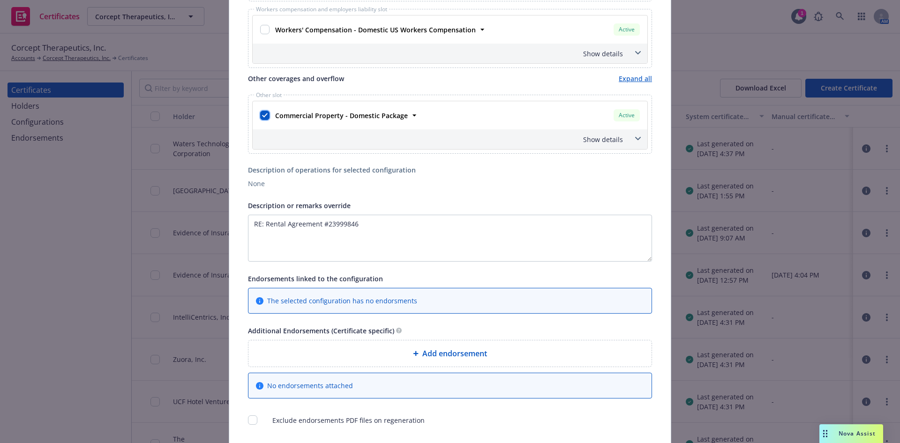
scroll to position [345, 0]
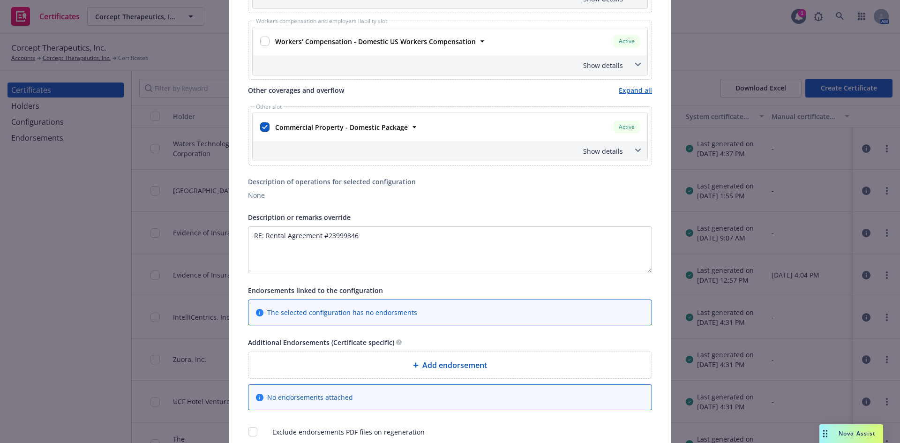
click at [635, 149] on icon at bounding box center [638, 151] width 6 height 4
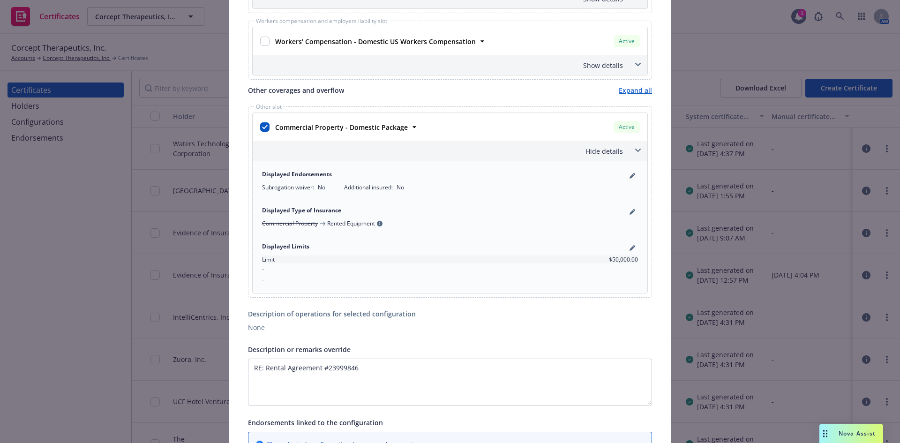
click at [635, 149] on icon at bounding box center [638, 151] width 6 height 4
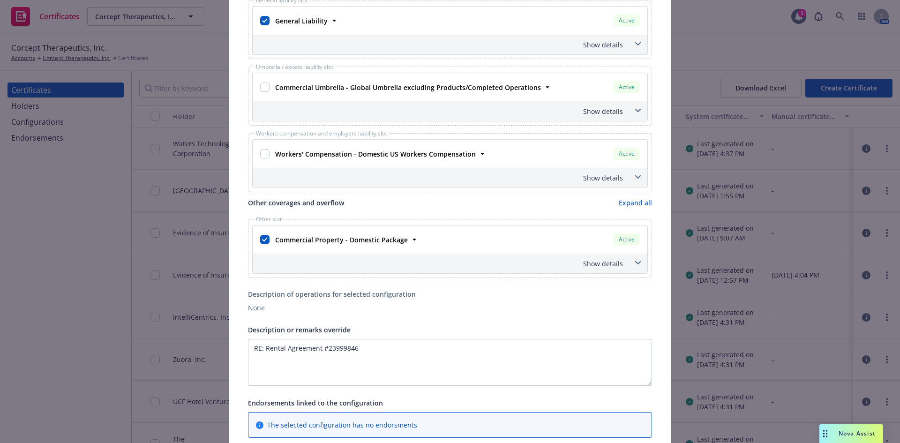
scroll to position [0, 0]
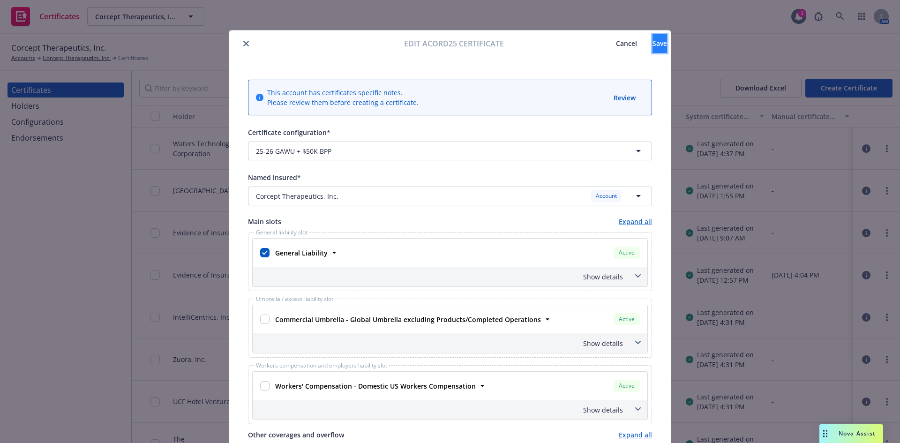
click at [653, 45] on span "Save" at bounding box center [660, 43] width 15 height 9
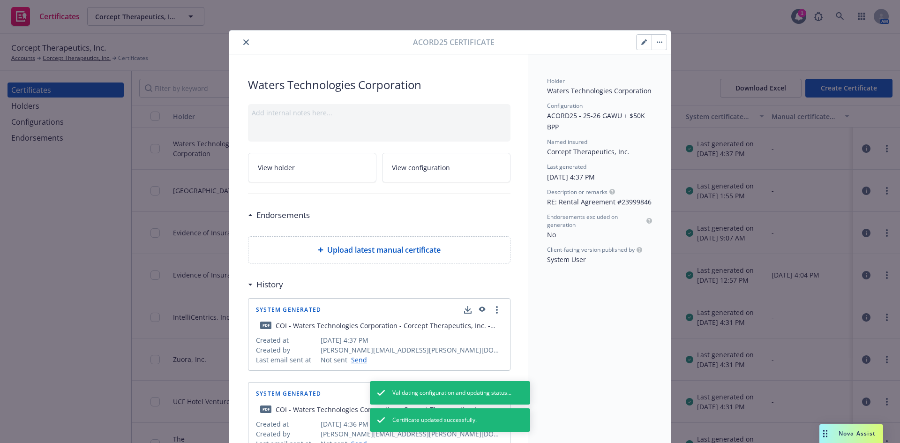
click at [655, 45] on button "button" at bounding box center [659, 42] width 15 height 15
click at [674, 86] on link "Regenerate" at bounding box center [731, 86] width 165 height 19
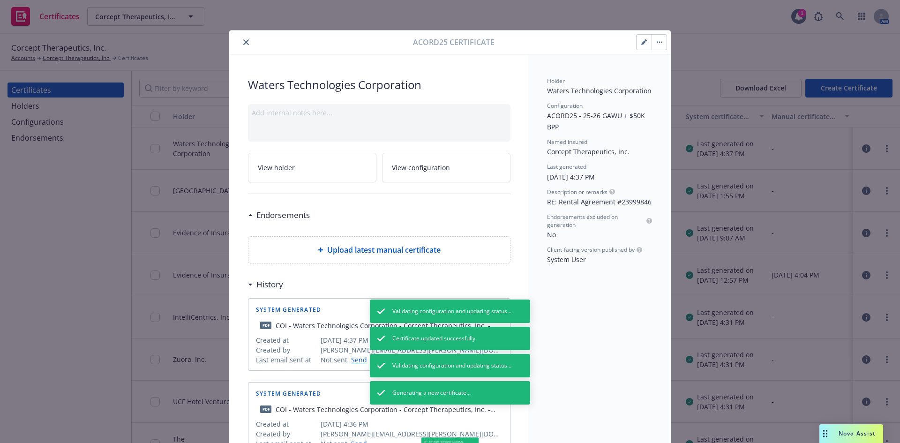
click at [657, 41] on icon "button" at bounding box center [660, 42] width 6 height 2
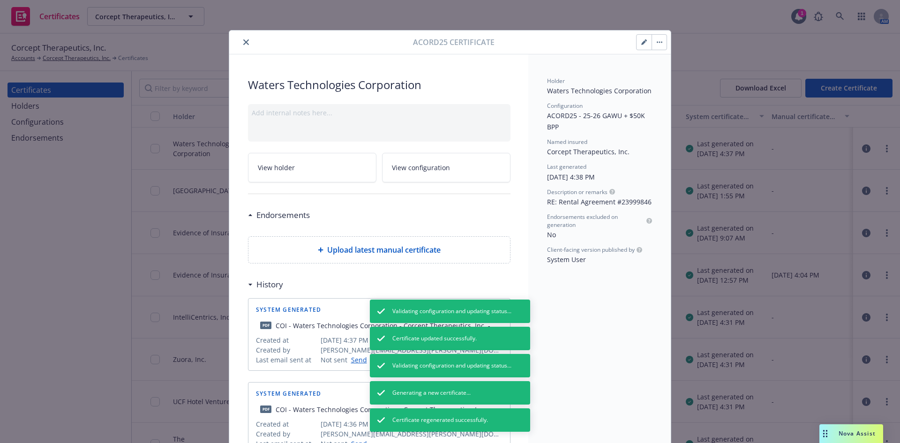
click at [243, 42] on icon "close" at bounding box center [246, 42] width 6 height 6
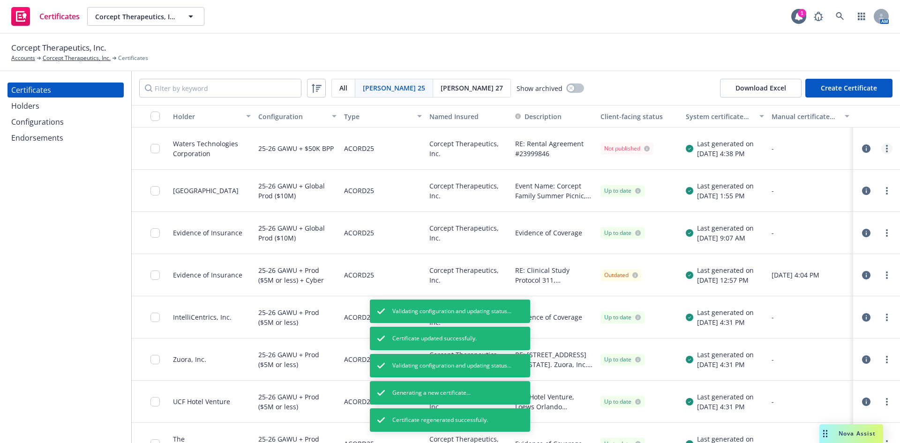
click at [882, 150] on link "more" at bounding box center [887, 148] width 11 height 11
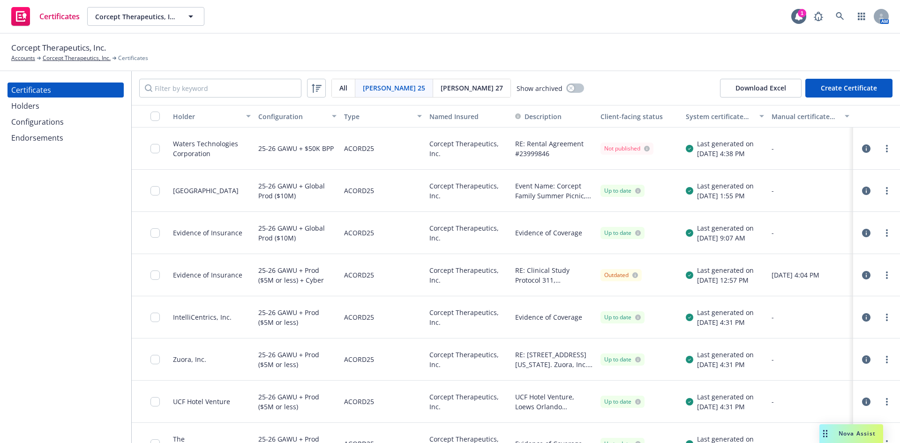
click at [882, 150] on link "more" at bounding box center [887, 148] width 11 height 11
click at [785, 287] on link "Download uneditable generated certificate" at bounding box center [810, 280] width 150 height 19
